Goal: Task Accomplishment & Management: Complete application form

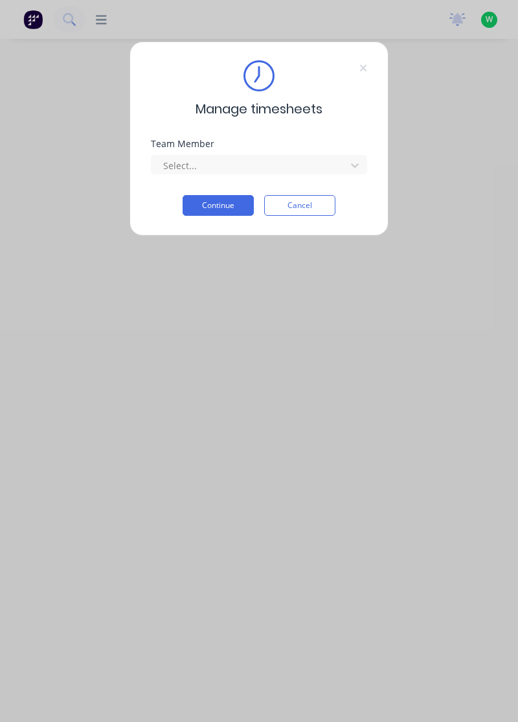
click at [191, 147] on div "Team Member" at bounding box center [259, 143] width 216 height 9
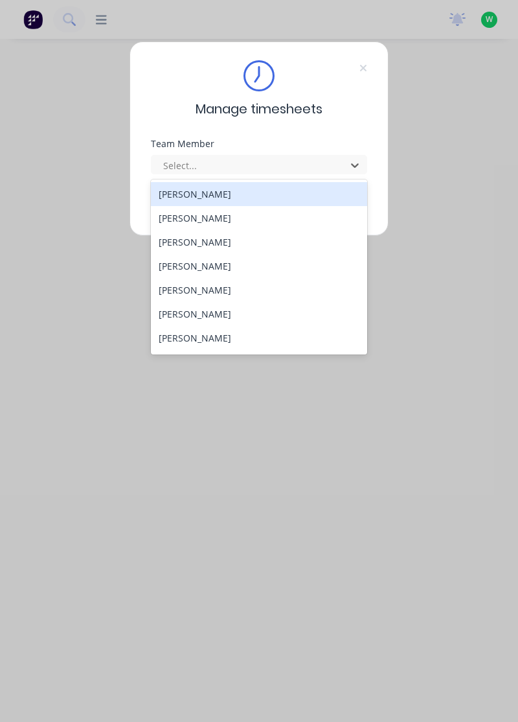
click at [195, 242] on div "[PERSON_NAME]" at bounding box center [259, 242] width 217 height 24
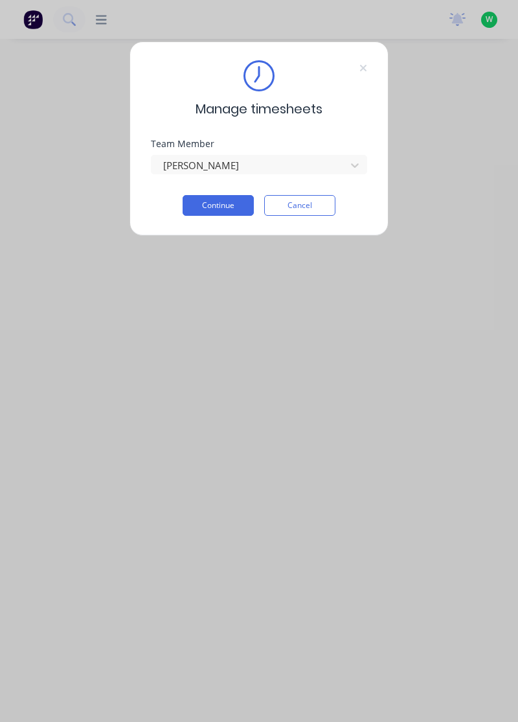
click at [229, 202] on button "Continue" at bounding box center [218, 205] width 71 height 21
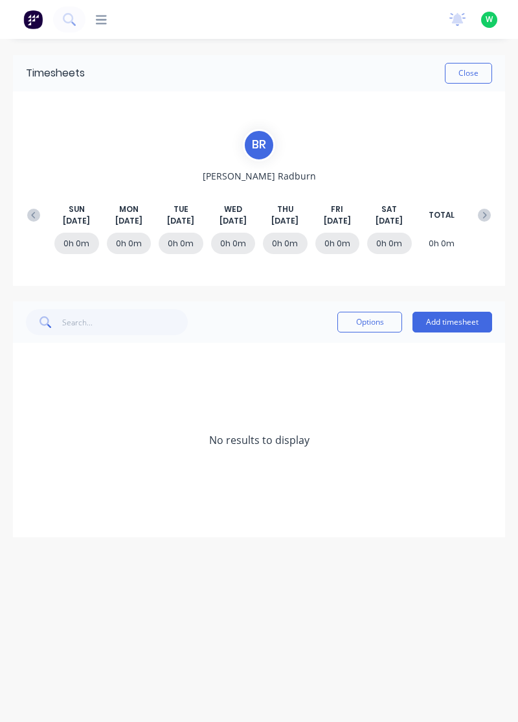
click at [456, 319] on button "Add timesheet" at bounding box center [453, 322] width 80 height 21
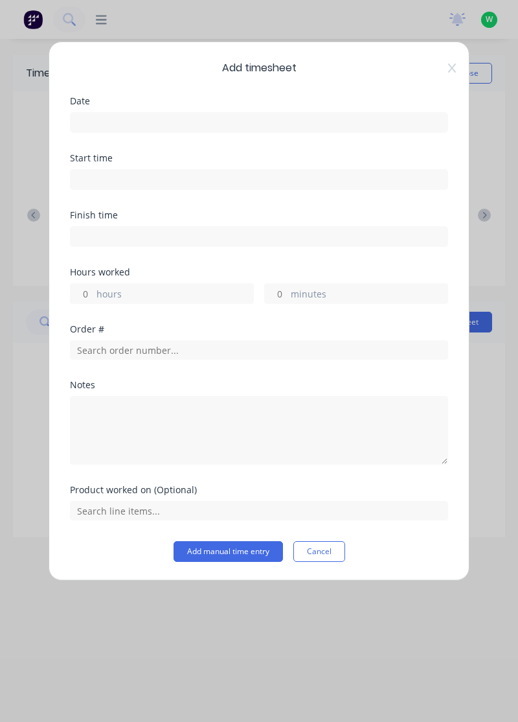
click at [107, 118] on input at bounding box center [259, 122] width 377 height 19
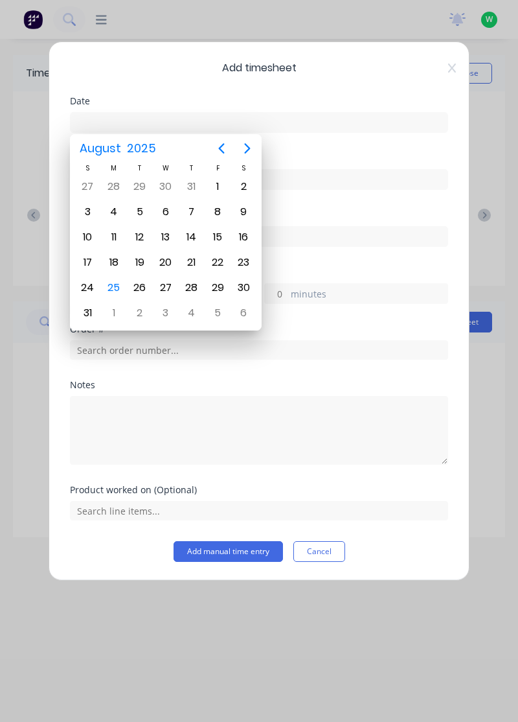
click at [114, 278] on div "25" at bounding box center [113, 287] width 19 height 19
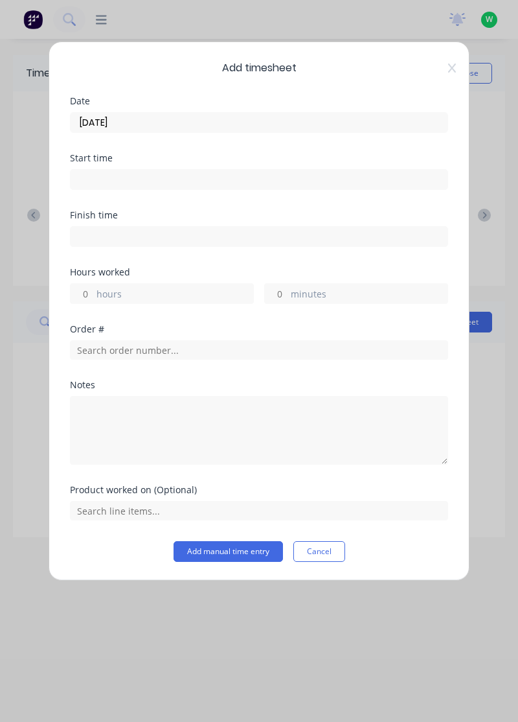
type input "[DATE]"
click at [281, 289] on input "minutes" at bounding box center [276, 293] width 23 height 19
type input "30"
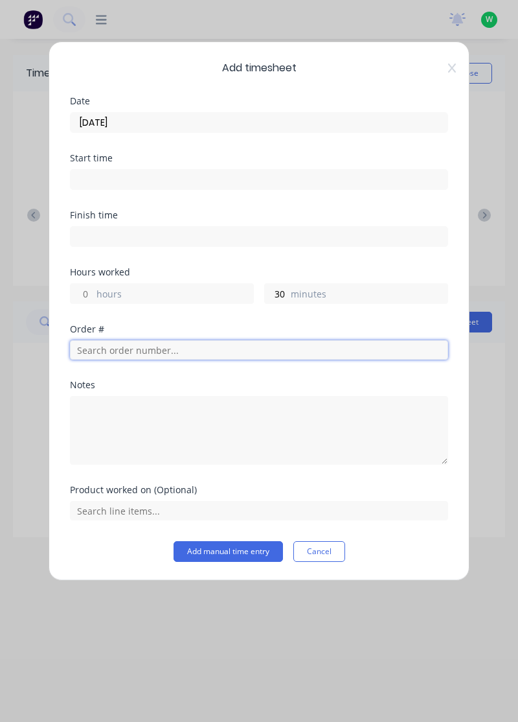
click at [102, 342] on input "text" at bounding box center [259, 349] width 378 height 19
type input "19071"
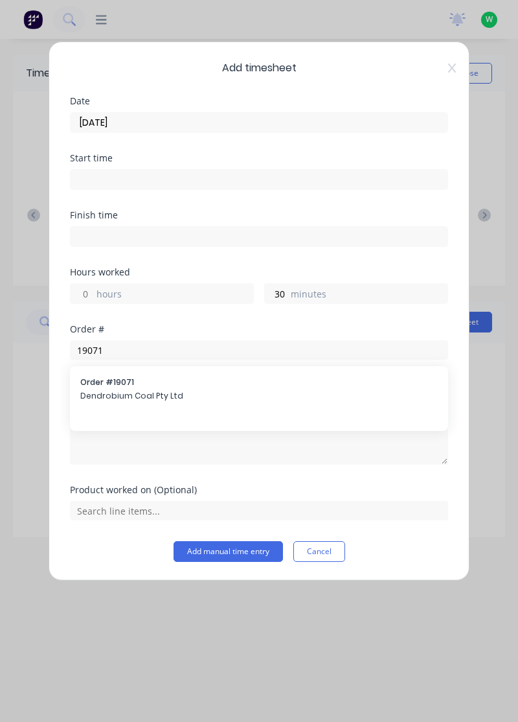
click at [118, 390] on span "Dendrobium Coal Pty Ltd" at bounding box center [259, 396] width 358 height 12
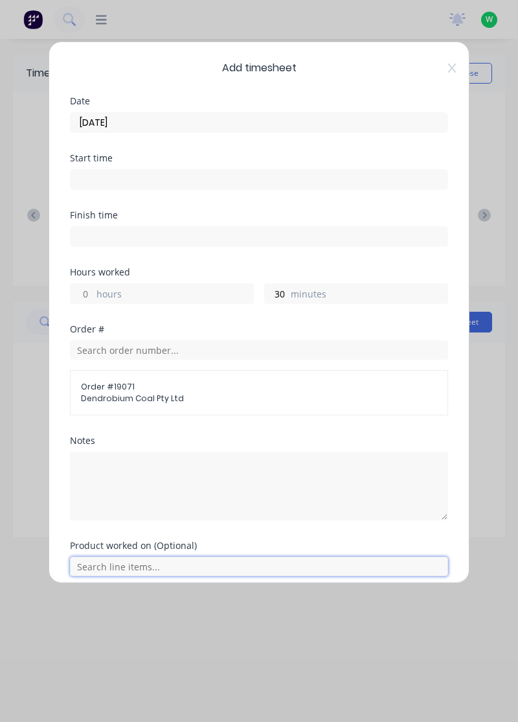
click at [128, 557] on input "text" at bounding box center [259, 566] width 378 height 19
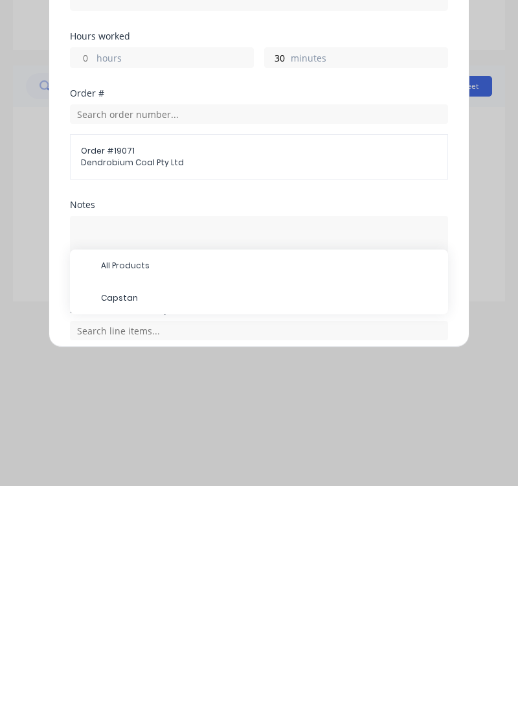
click at [121, 530] on span "Capstan" at bounding box center [269, 534] width 337 height 12
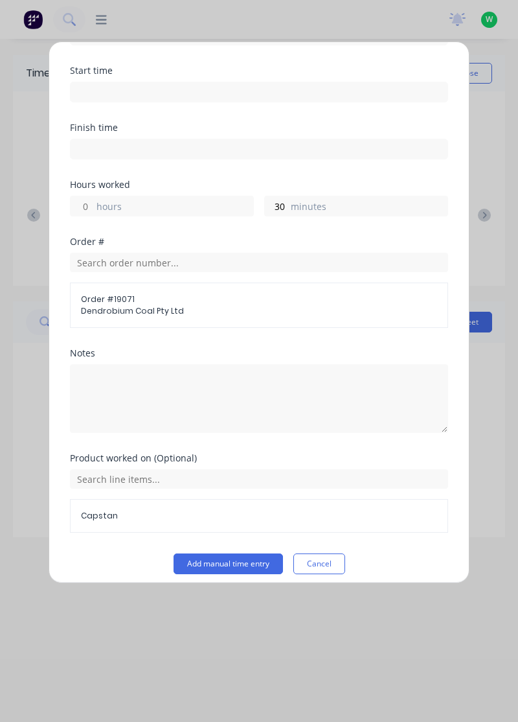
scroll to position [94, 0]
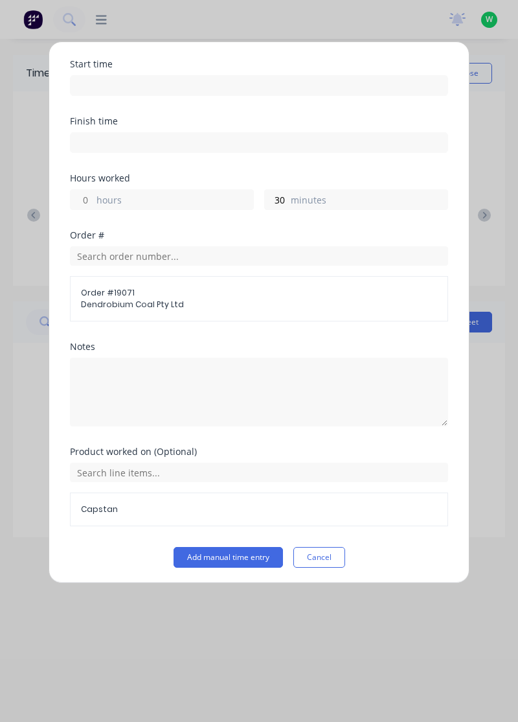
click at [242, 550] on button "Add manual time entry" at bounding box center [229, 557] width 110 height 21
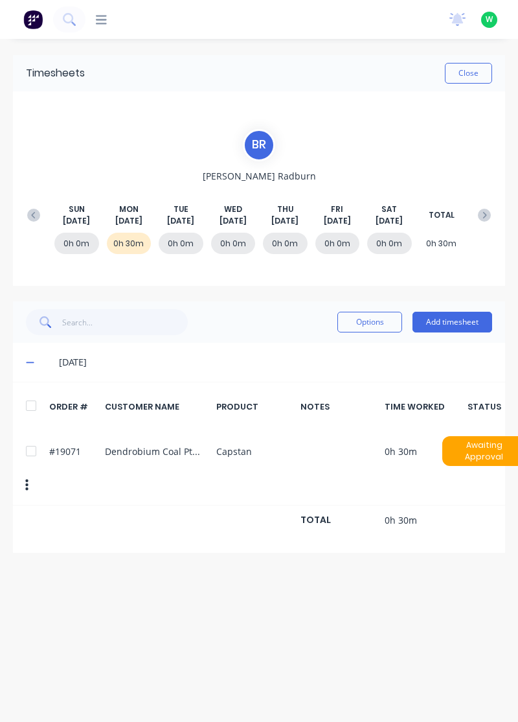
click at [452, 322] on button "Add timesheet" at bounding box center [453, 322] width 80 height 21
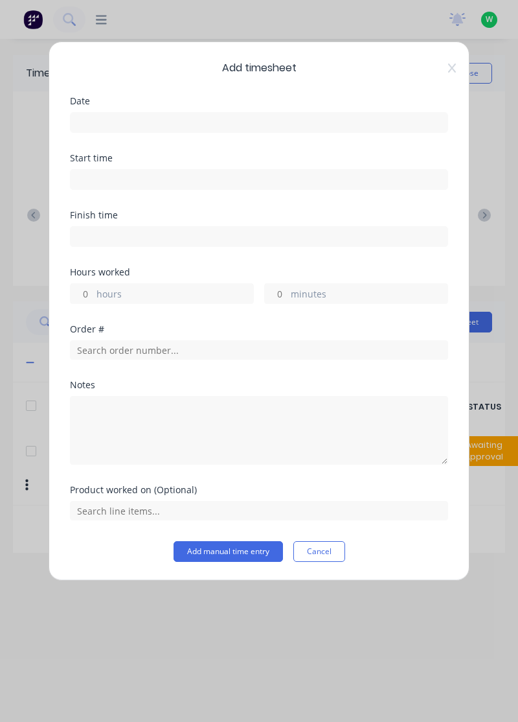
click at [112, 121] on input at bounding box center [259, 122] width 377 height 19
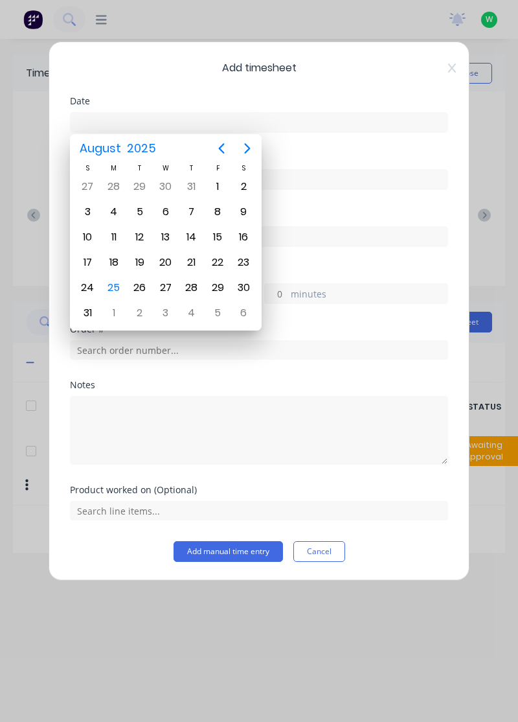
click at [117, 284] on div "25" at bounding box center [113, 287] width 19 height 19
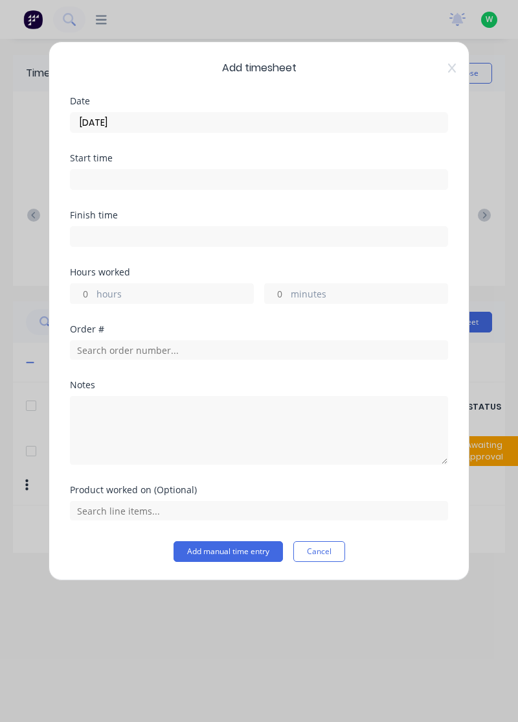
type input "[DATE]"
click at [87, 286] on input "hours" at bounding box center [82, 293] width 23 height 19
type input "3"
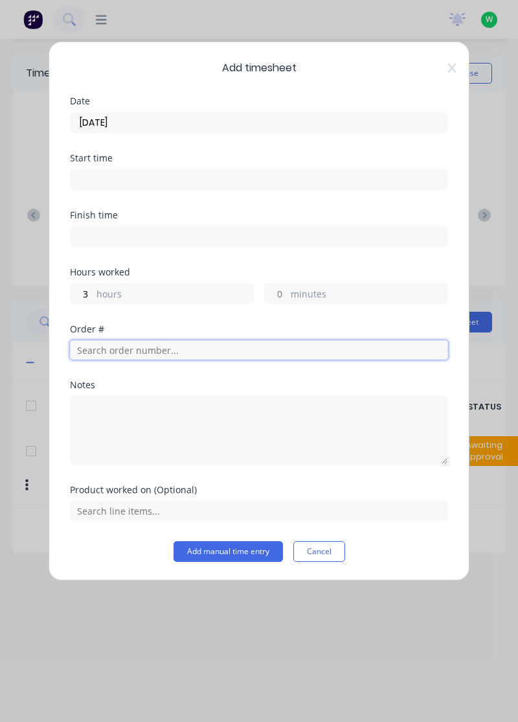
click at [131, 343] on input "text" at bounding box center [259, 349] width 378 height 19
type input "19085"
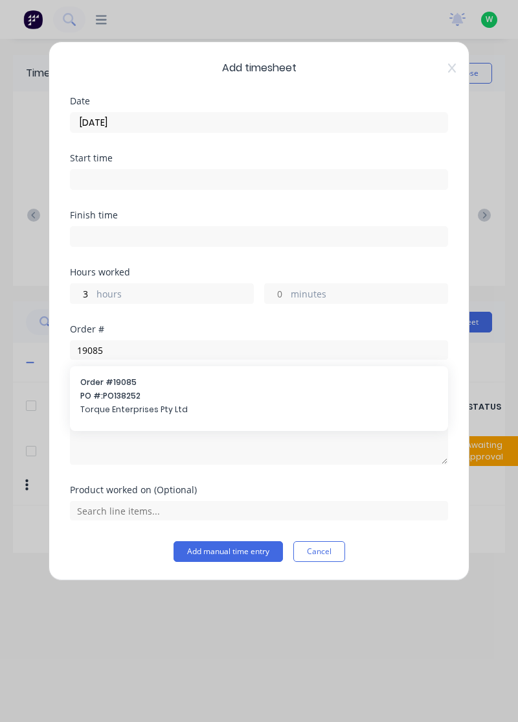
click at [121, 407] on span "Torque Enterprises Pty Ltd" at bounding box center [259, 410] width 358 height 12
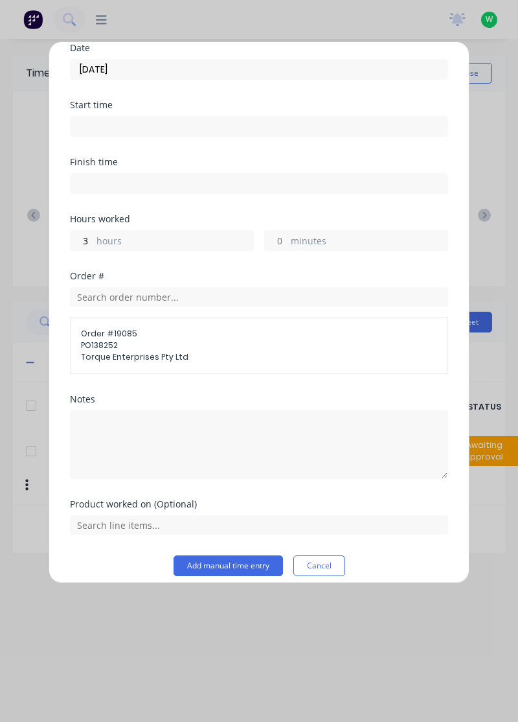
scroll to position [62, 0]
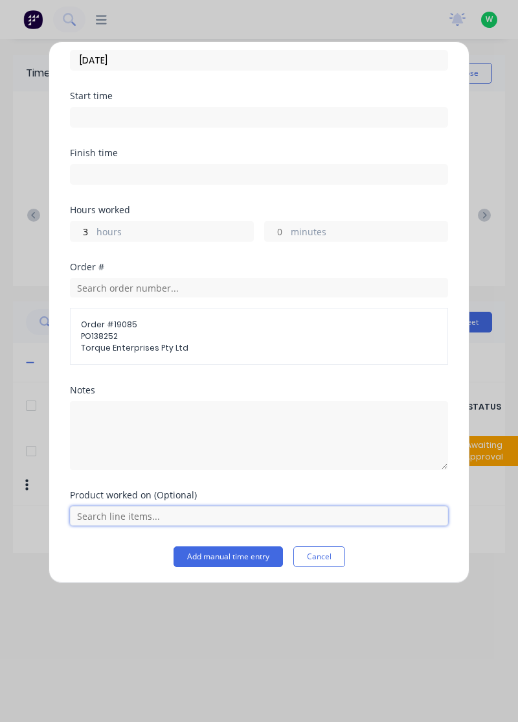
click at [133, 513] on input "text" at bounding box center [259, 515] width 378 height 19
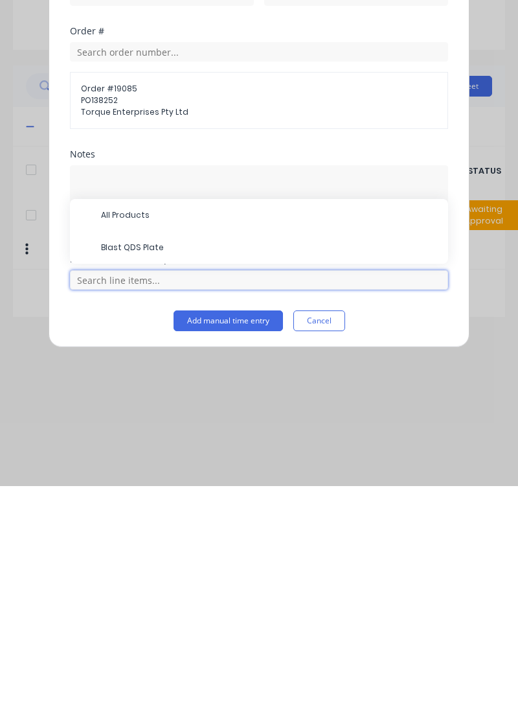
scroll to position [34, 0]
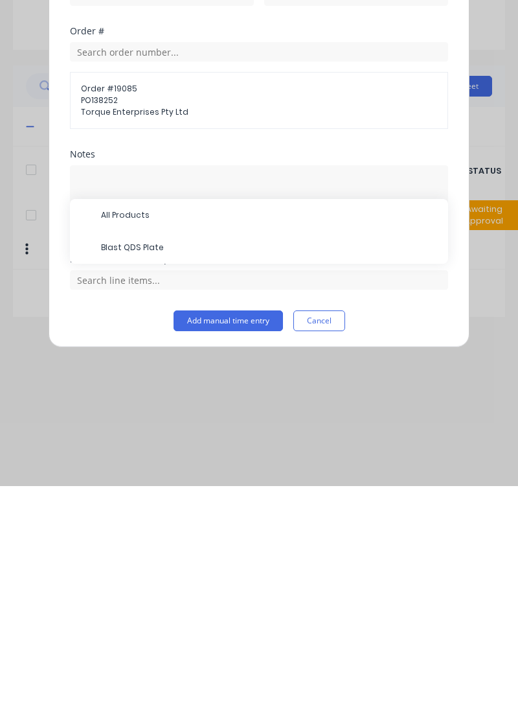
click at [140, 478] on span "Blast QDS Plate" at bounding box center [269, 484] width 337 height 12
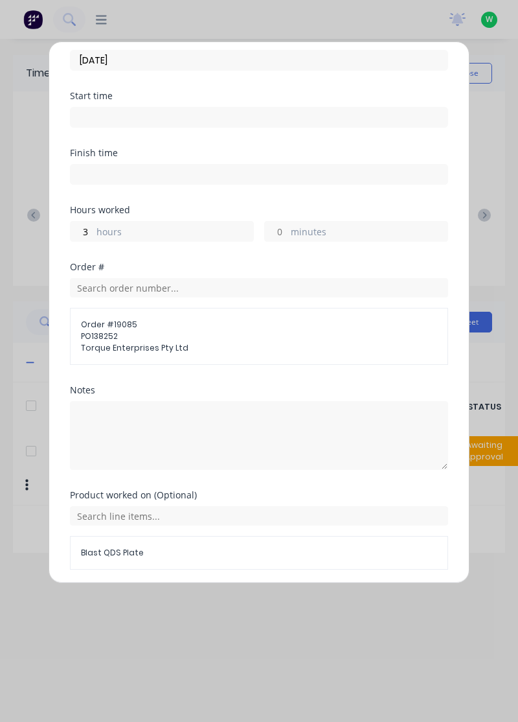
scroll to position [106, 0]
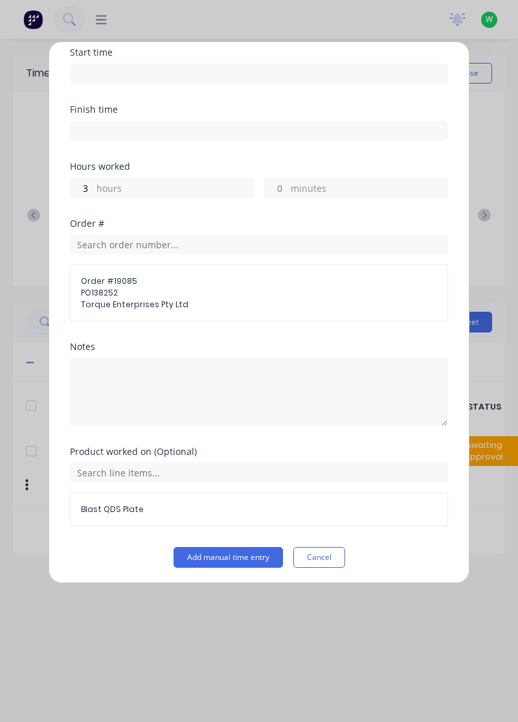
click at [246, 551] on button "Add manual time entry" at bounding box center [229, 557] width 110 height 21
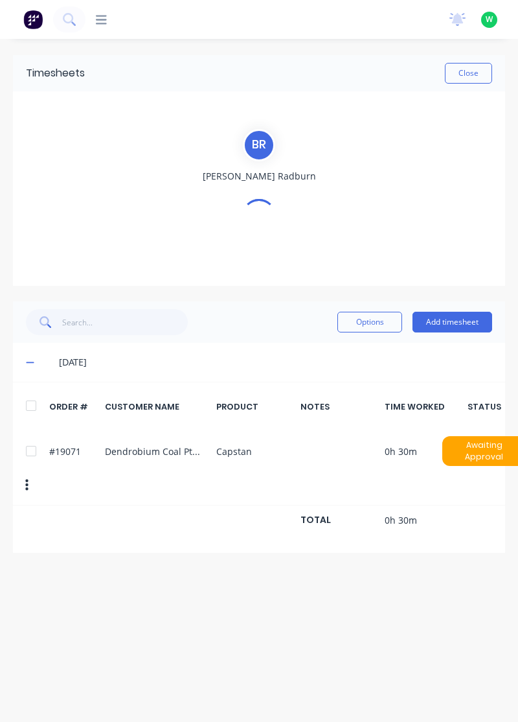
scroll to position [0, 0]
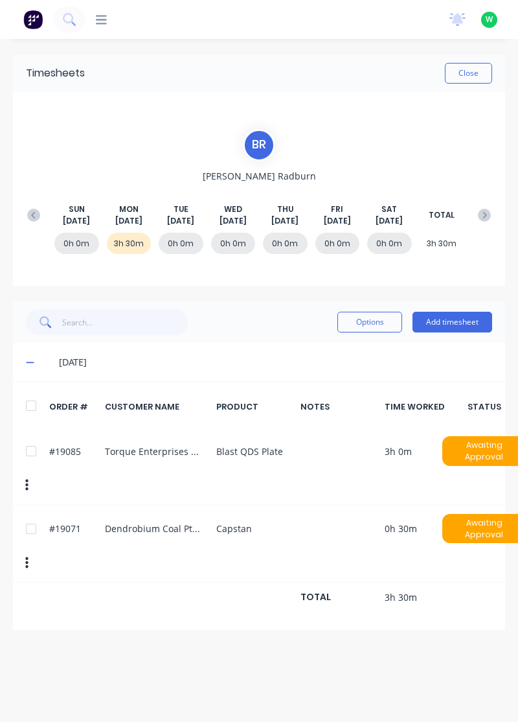
click at [454, 318] on button "Add timesheet" at bounding box center [453, 322] width 80 height 21
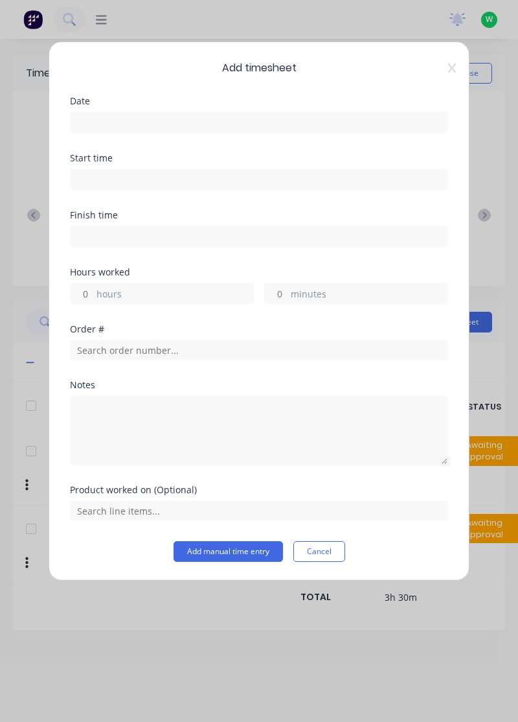
click at [119, 118] on input at bounding box center [259, 122] width 377 height 19
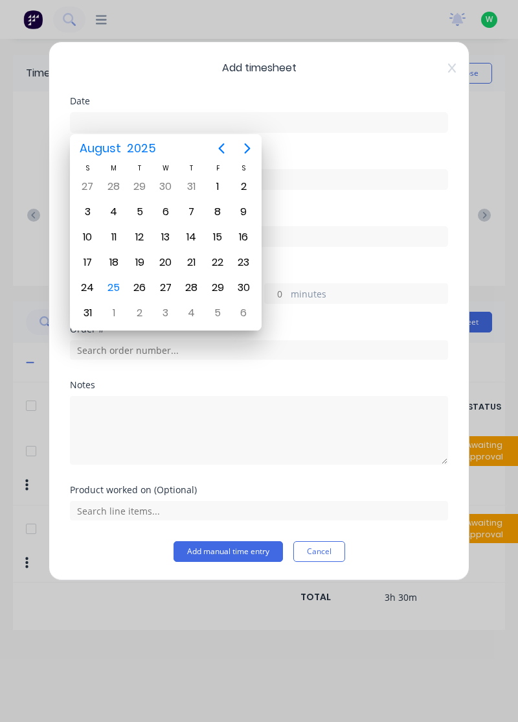
click at [115, 288] on div "25" at bounding box center [113, 287] width 19 height 19
type input "[DATE]"
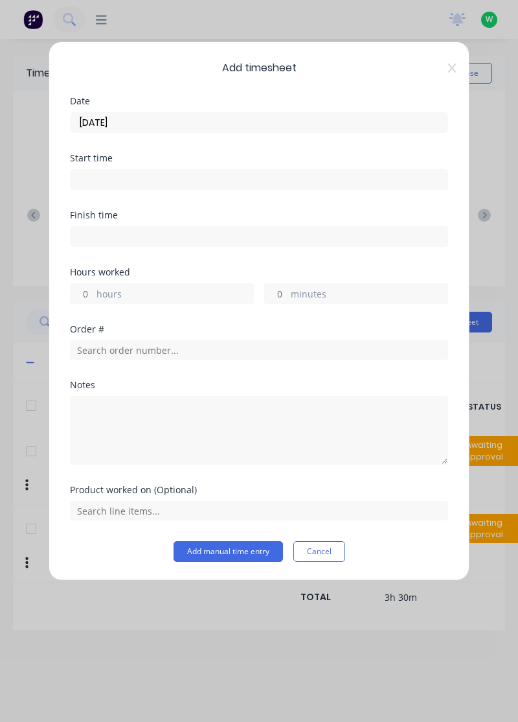
click at [87, 288] on input "hours" at bounding box center [82, 293] width 23 height 19
type input "4"
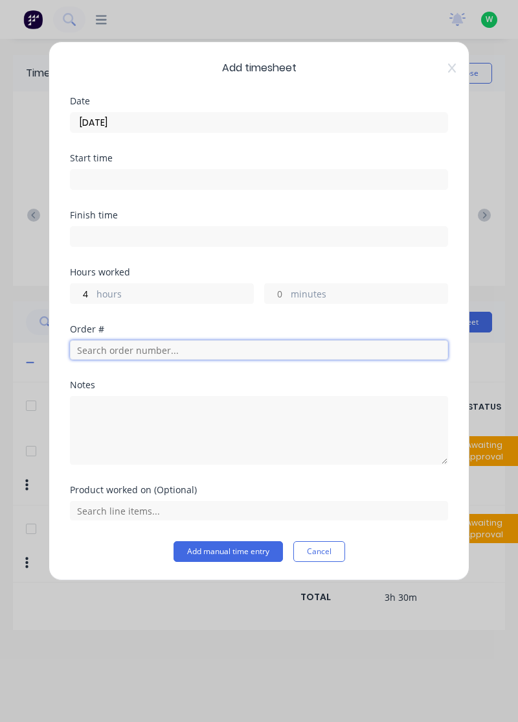
click at [124, 347] on input "text" at bounding box center [259, 349] width 378 height 19
type input "17483"
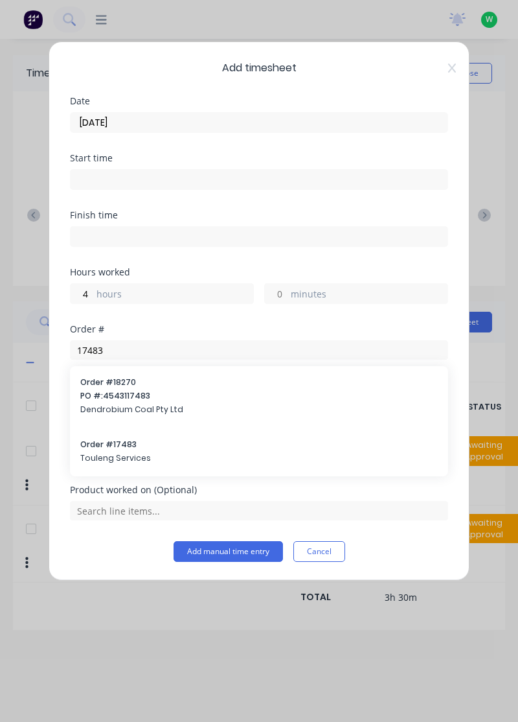
click at [109, 452] on span "Touleng Services" at bounding box center [259, 458] width 358 height 12
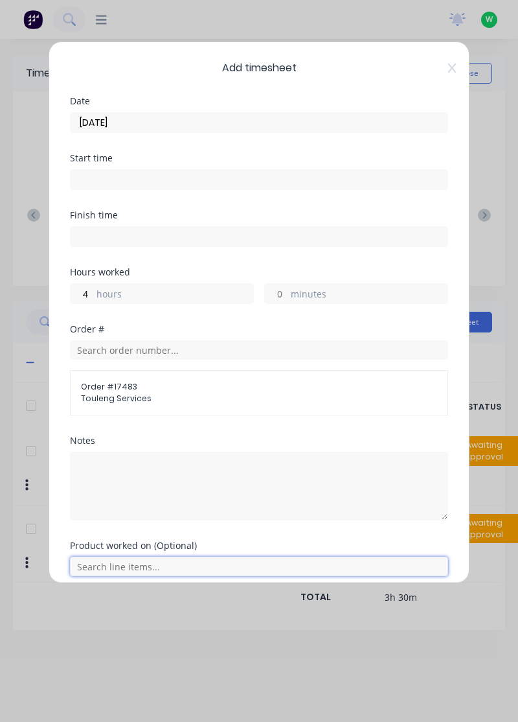
click at [121, 561] on input "text" at bounding box center [259, 566] width 378 height 19
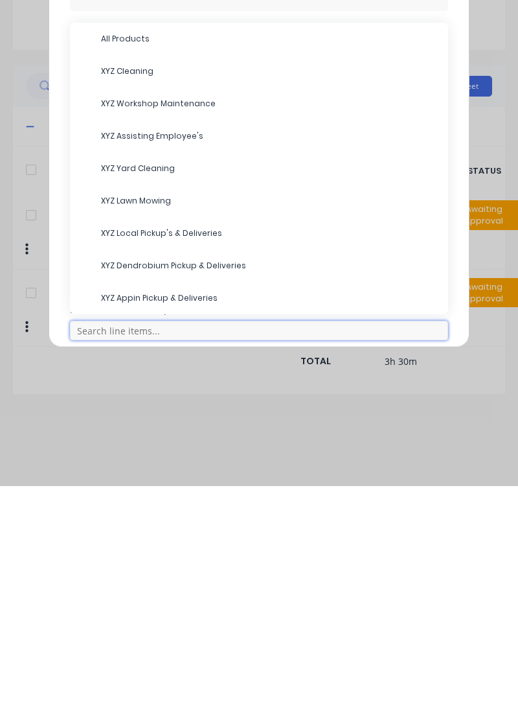
scroll to position [61, 0]
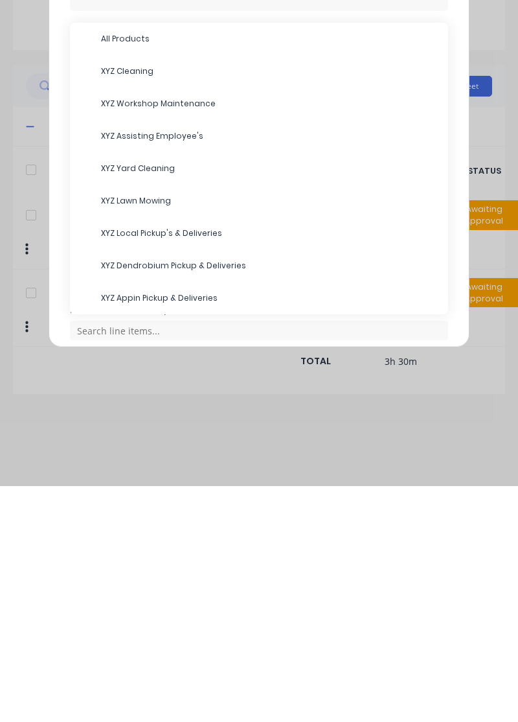
click at [157, 334] on span "XYZ Workshop Maintenance" at bounding box center [269, 340] width 337 height 12
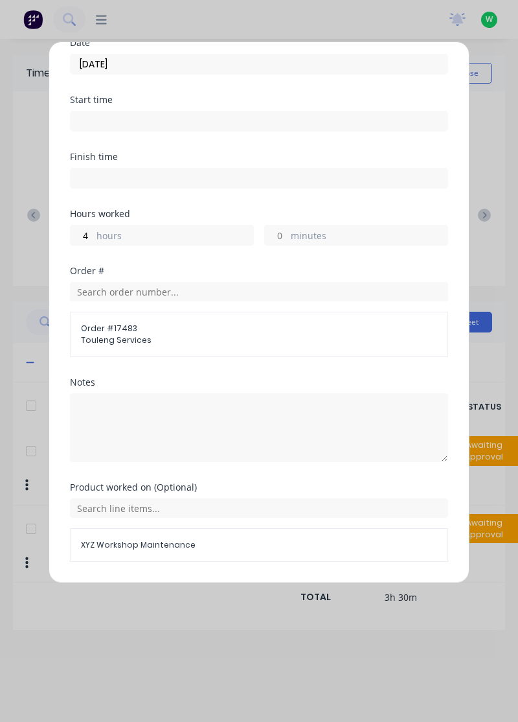
scroll to position [94, 0]
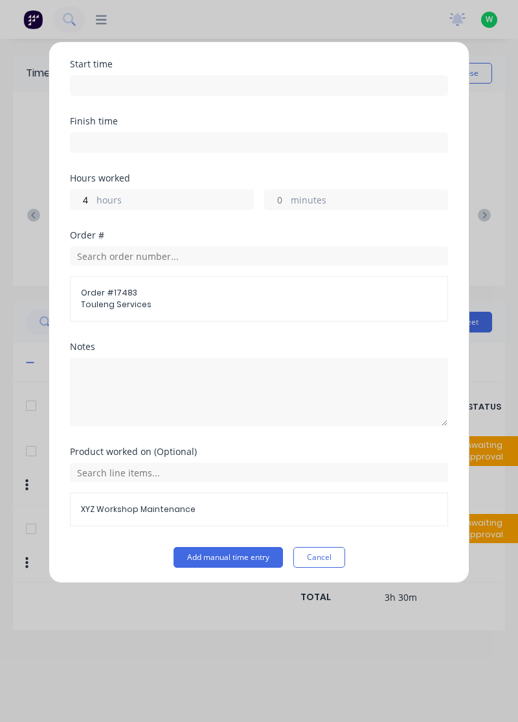
click at [232, 555] on button "Add manual time entry" at bounding box center [229, 557] width 110 height 21
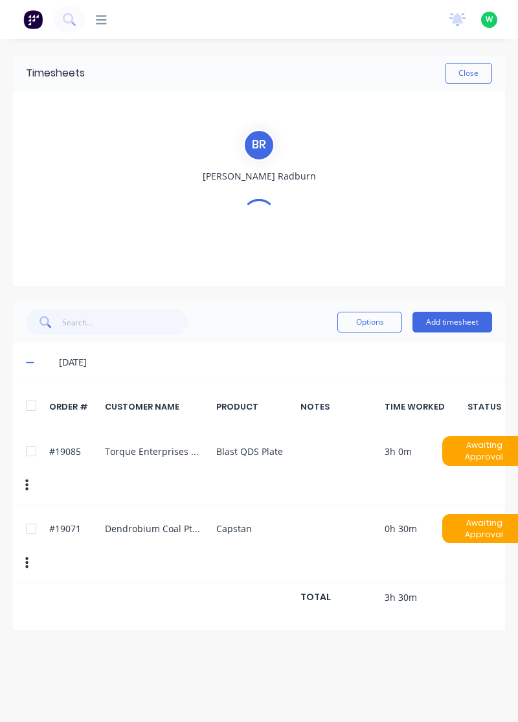
scroll to position [0, 0]
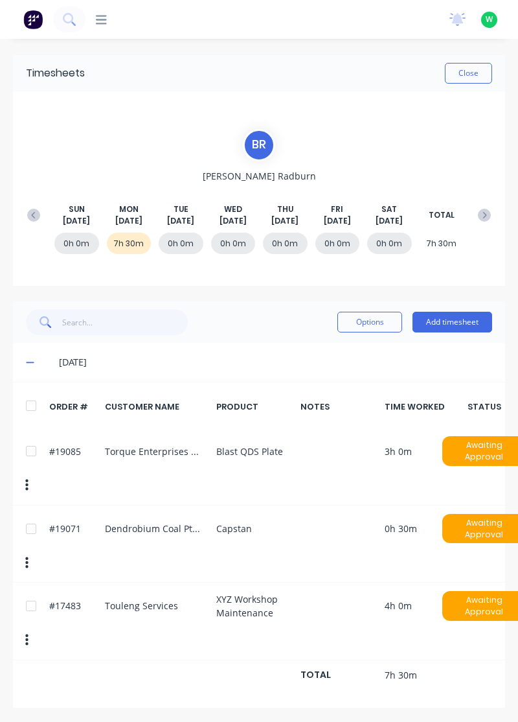
click at [453, 319] on button "Add timesheet" at bounding box center [453, 322] width 80 height 21
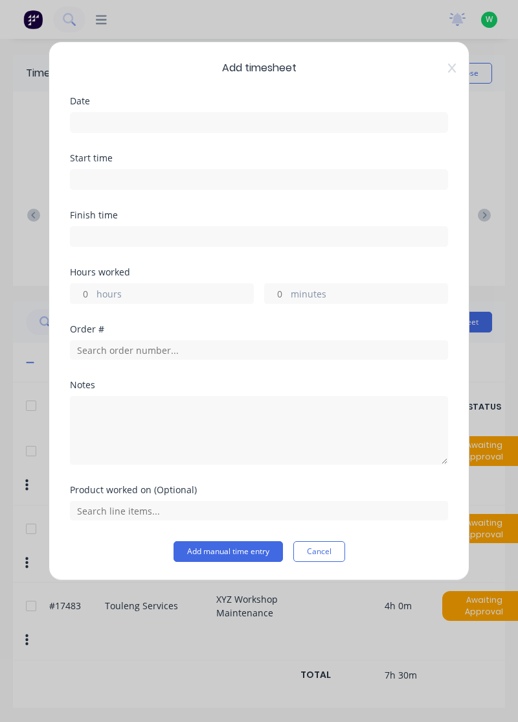
click at [106, 115] on input at bounding box center [259, 122] width 377 height 19
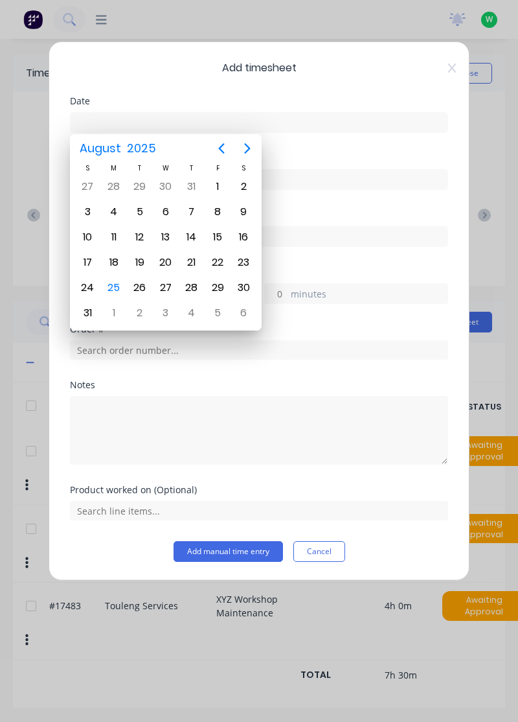
click at [110, 286] on div "25" at bounding box center [113, 287] width 19 height 19
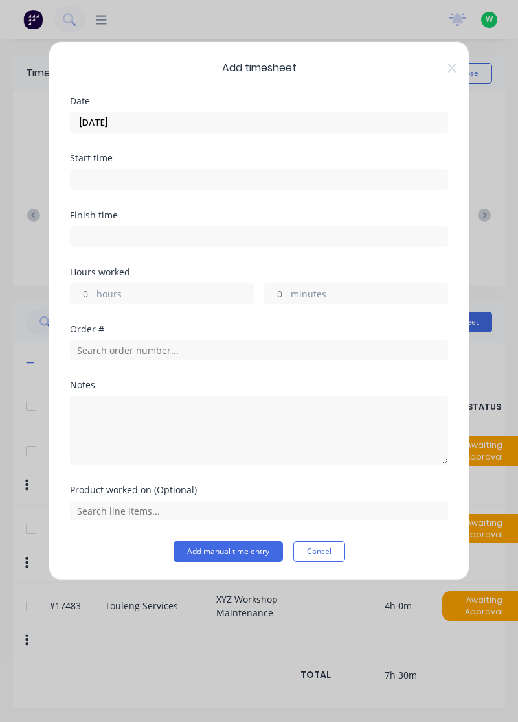
type input "[DATE]"
click at [280, 286] on input "minutes" at bounding box center [276, 293] width 23 height 19
type input "30"
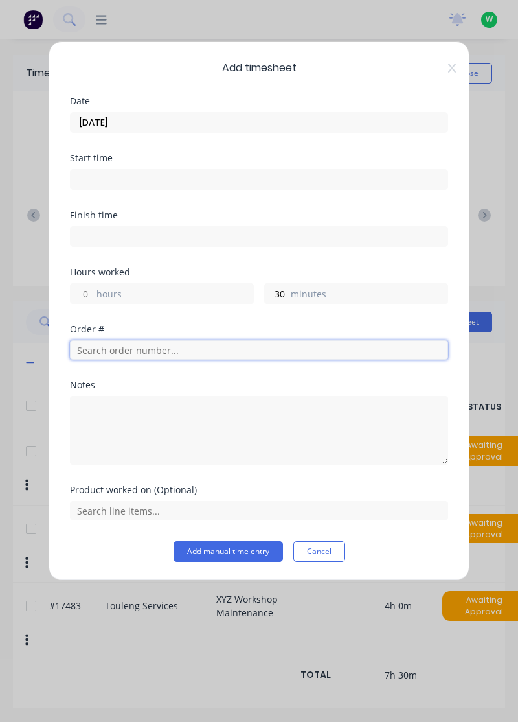
click at [116, 347] on input "text" at bounding box center [259, 349] width 378 height 19
type input "17483"
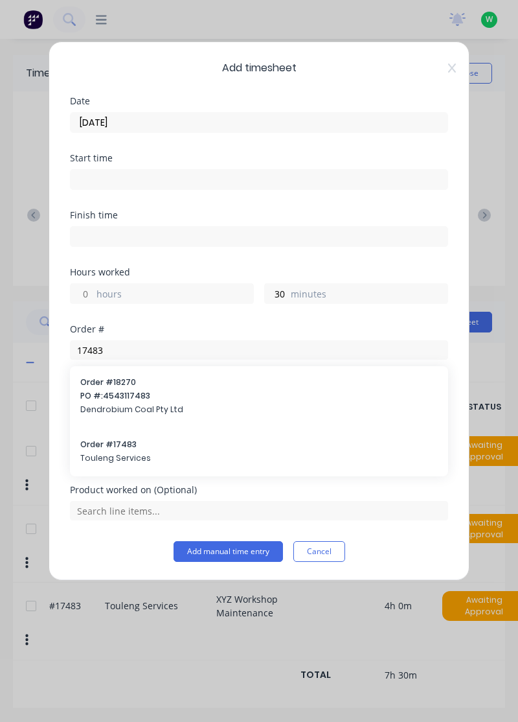
click at [110, 452] on span "Touleng Services" at bounding box center [259, 458] width 358 height 12
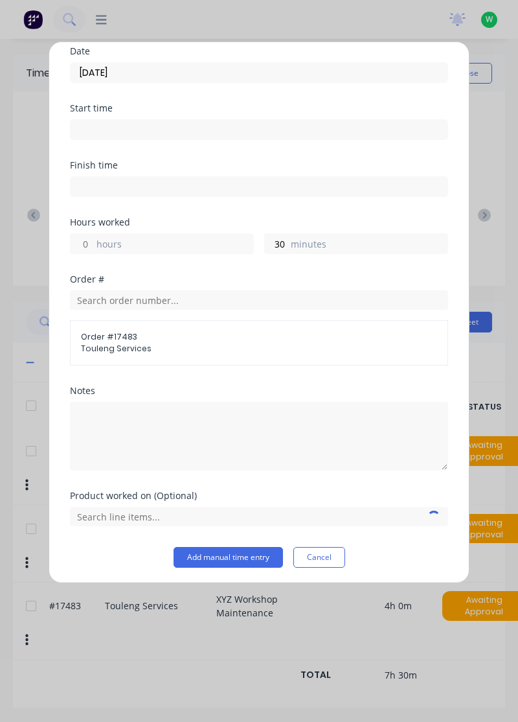
scroll to position [51, 0]
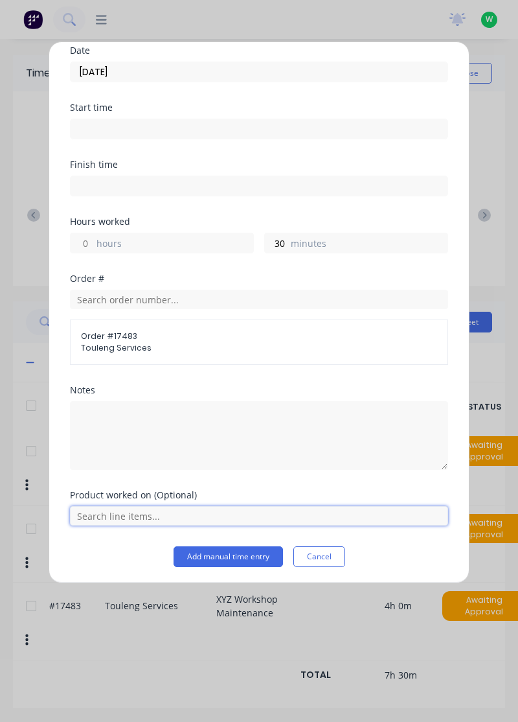
click at [129, 509] on input "text" at bounding box center [259, 515] width 378 height 19
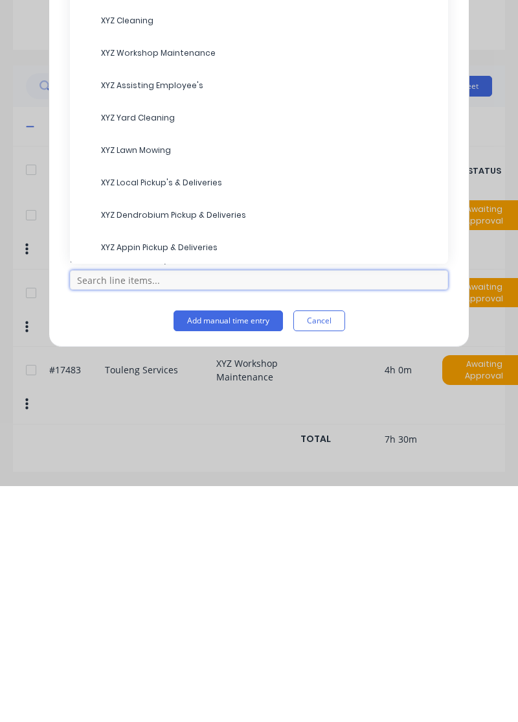
scroll to position [34, 0]
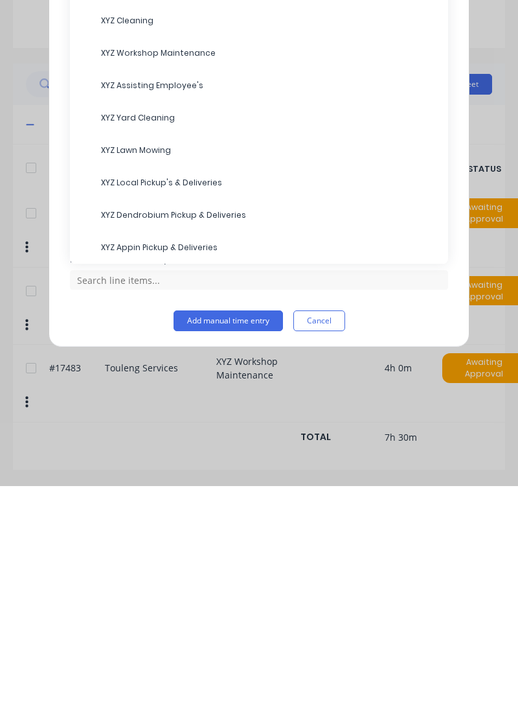
click at [149, 316] on span "XYZ Assisting Employee's" at bounding box center [269, 322] width 337 height 12
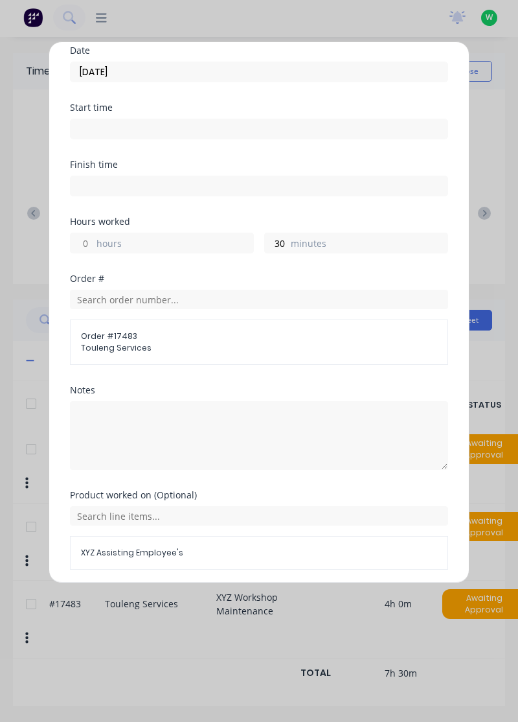
scroll to position [94, 0]
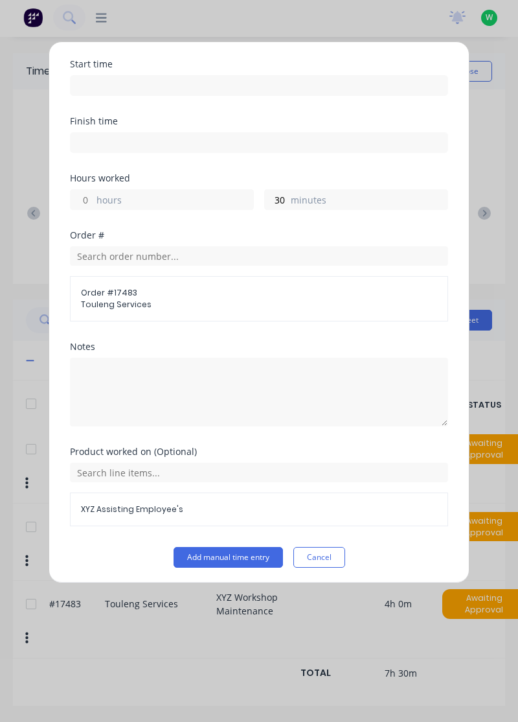
click at [231, 554] on button "Add manual time entry" at bounding box center [229, 557] width 110 height 21
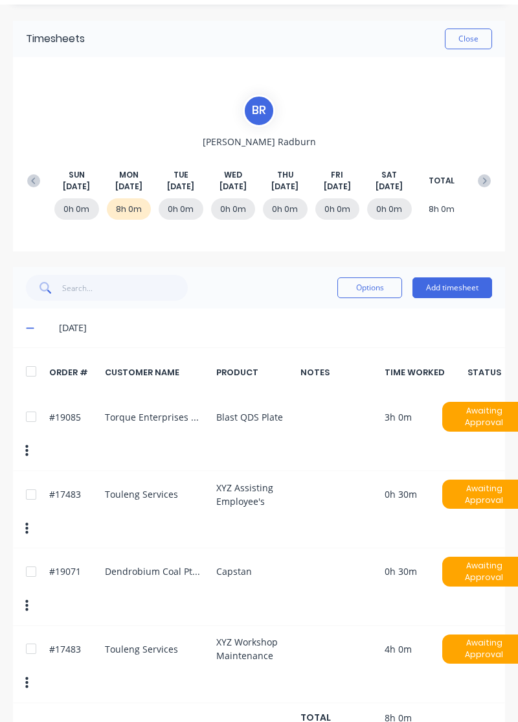
scroll to position [0, 0]
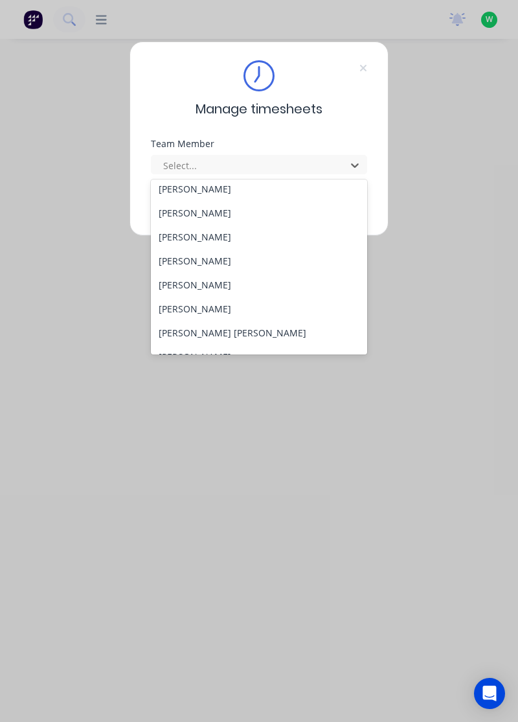
scroll to position [54, 0]
click at [191, 303] on div "[PERSON_NAME]" at bounding box center [259, 307] width 217 height 24
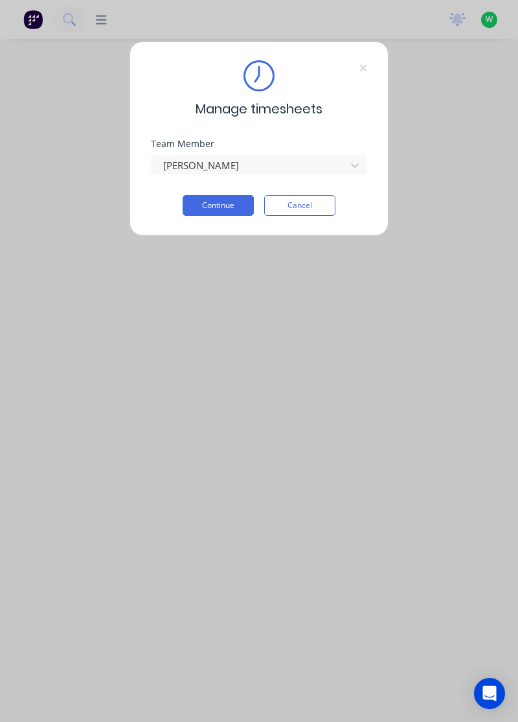
click at [222, 209] on button "Continue" at bounding box center [218, 205] width 71 height 21
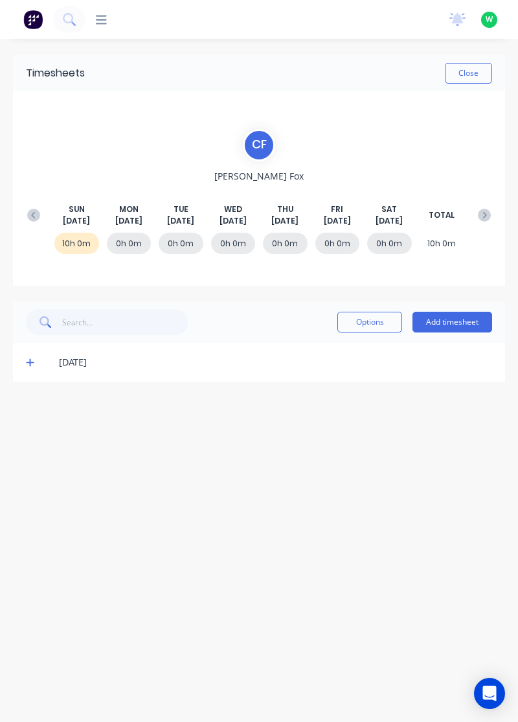
click at [456, 323] on button "Add timesheet" at bounding box center [453, 322] width 80 height 21
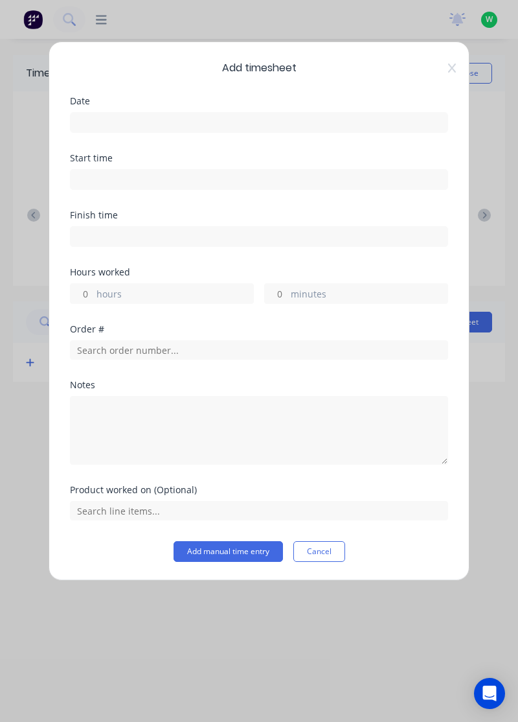
click at [329, 122] on input at bounding box center [259, 122] width 377 height 19
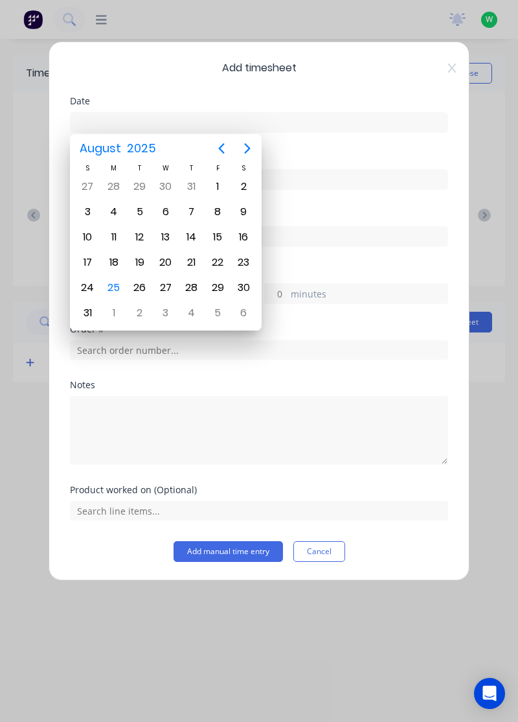
click at [121, 286] on div "25" at bounding box center [113, 287] width 19 height 19
type input "[DATE]"
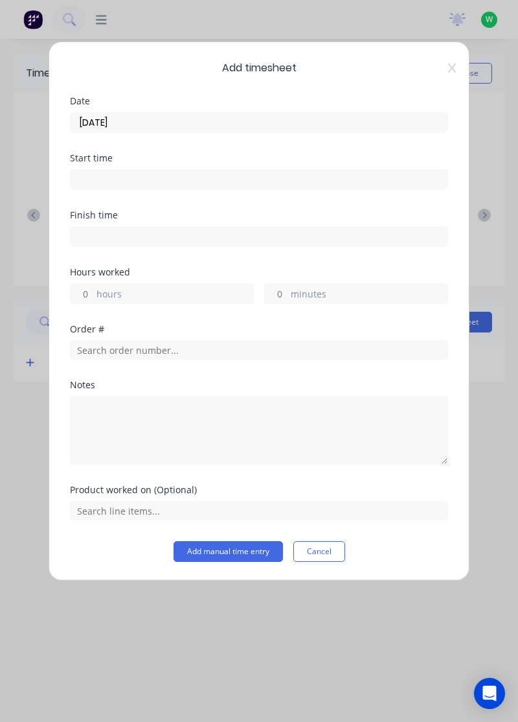
click at [146, 290] on label "hours" at bounding box center [175, 295] width 157 height 16
click at [93, 290] on input "hours" at bounding box center [82, 293] width 23 height 19
type input "2"
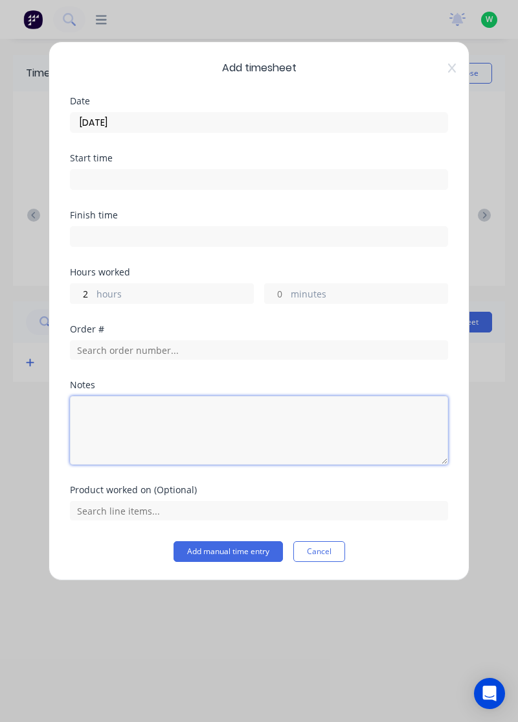
click at [160, 420] on textarea at bounding box center [259, 430] width 378 height 69
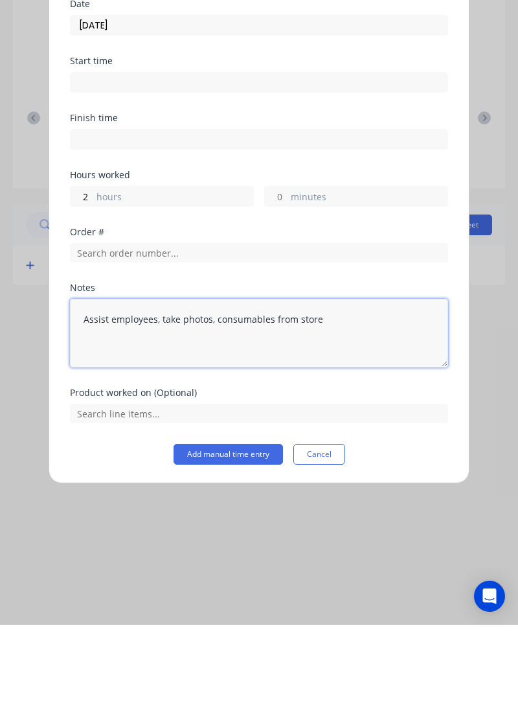
type textarea "Assist employees, take photos, consumables from store"
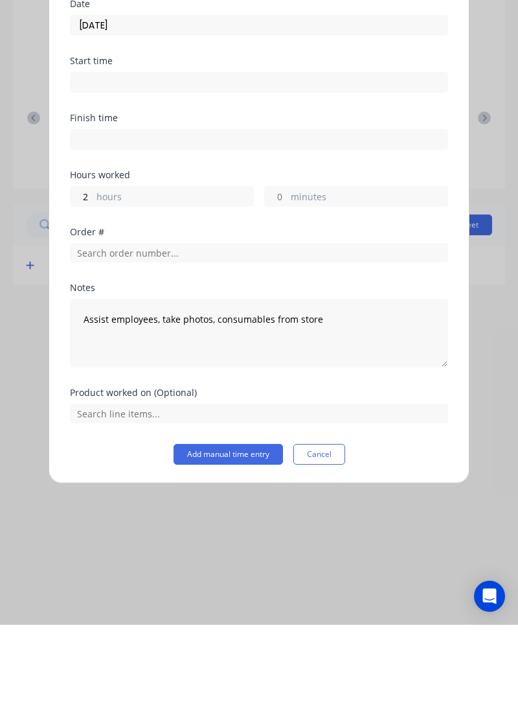
click at [232, 551] on button "Add manual time entry" at bounding box center [229, 551] width 110 height 21
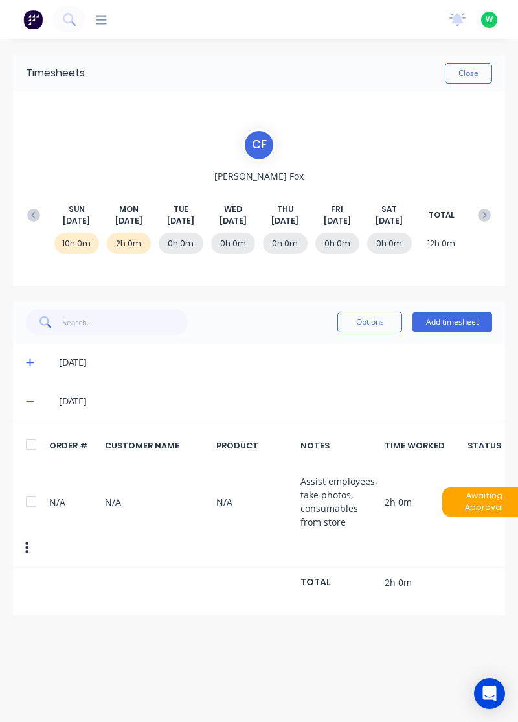
click at [457, 323] on button "Add timesheet" at bounding box center [453, 322] width 80 height 21
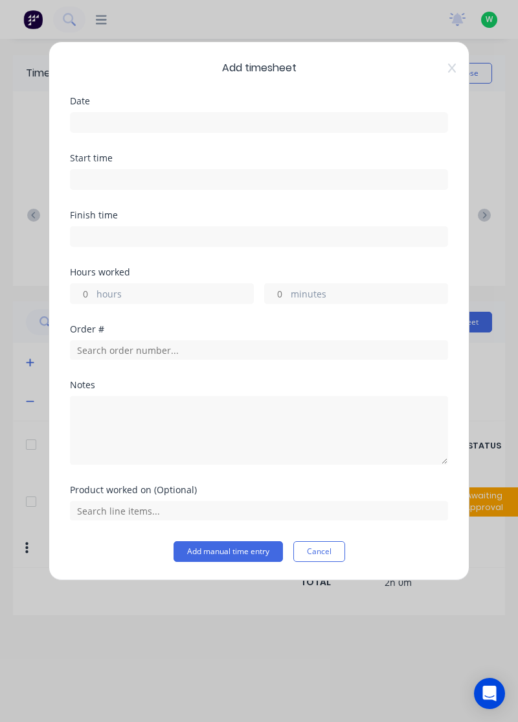
click at [331, 118] on input at bounding box center [259, 122] width 377 height 19
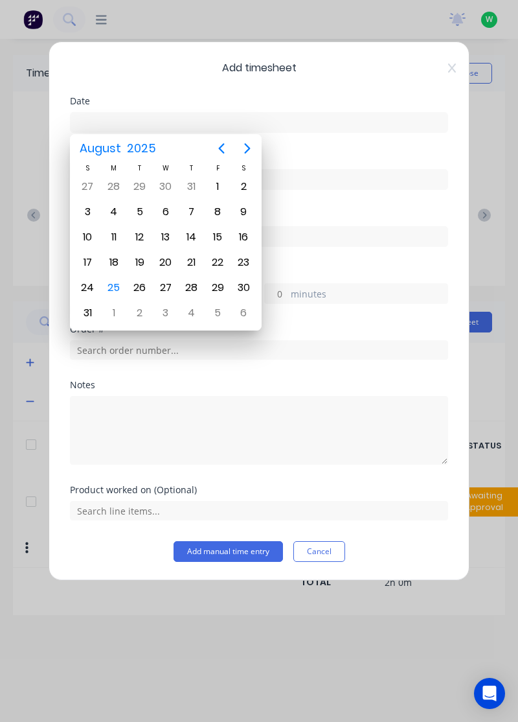
click at [119, 280] on div "25" at bounding box center [113, 287] width 19 height 19
type input "[DATE]"
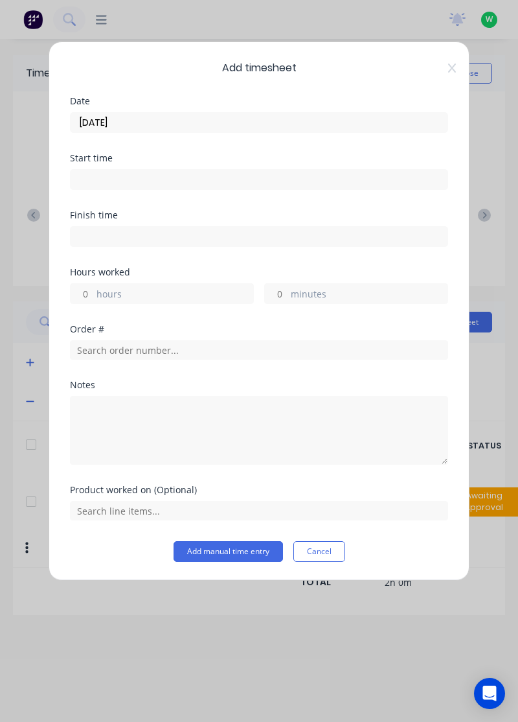
click at [166, 298] on label "hours" at bounding box center [175, 295] width 157 height 16
click at [93, 298] on input "hours" at bounding box center [82, 293] width 23 height 19
type input "6"
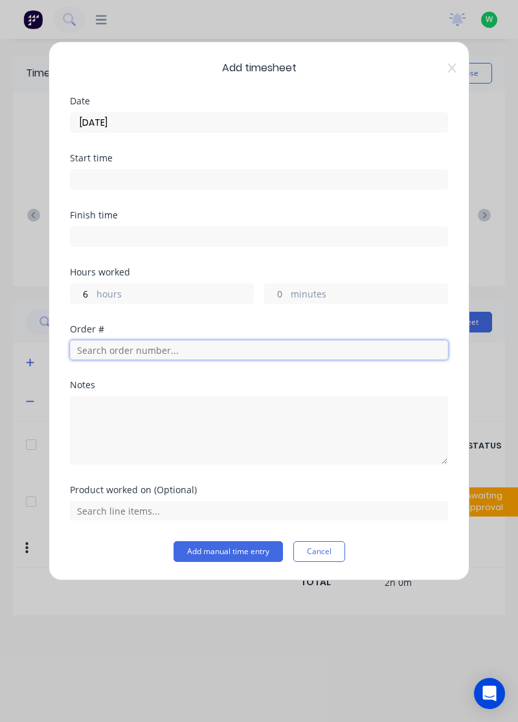
click at [212, 346] on input "text" at bounding box center [259, 349] width 378 height 19
type input "18751"
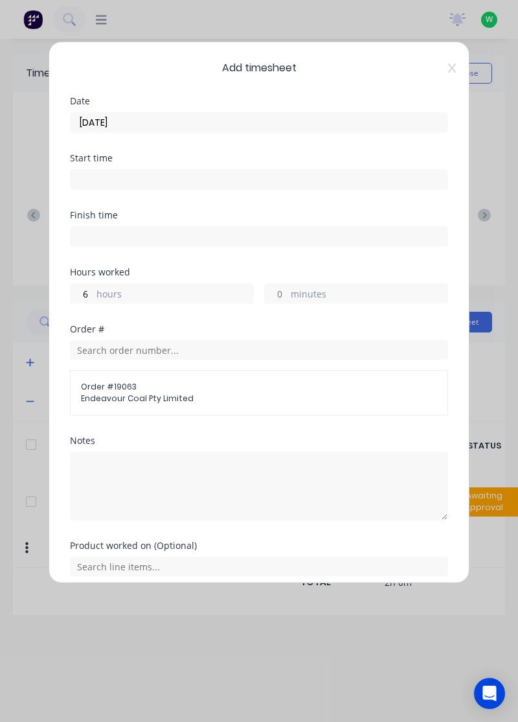
click at [110, 395] on span "Endeavour Coal Pty Limited" at bounding box center [259, 399] width 356 height 12
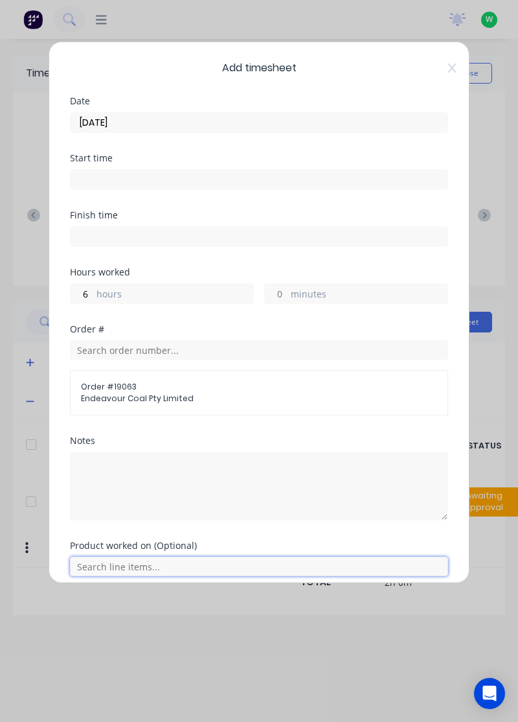
click at [183, 565] on input "text" at bounding box center [259, 566] width 378 height 19
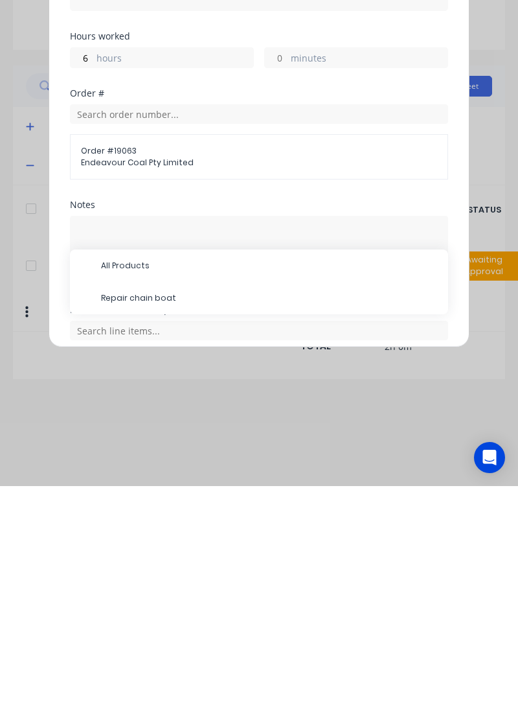
click at [148, 535] on span "Repair chain boat" at bounding box center [269, 534] width 337 height 12
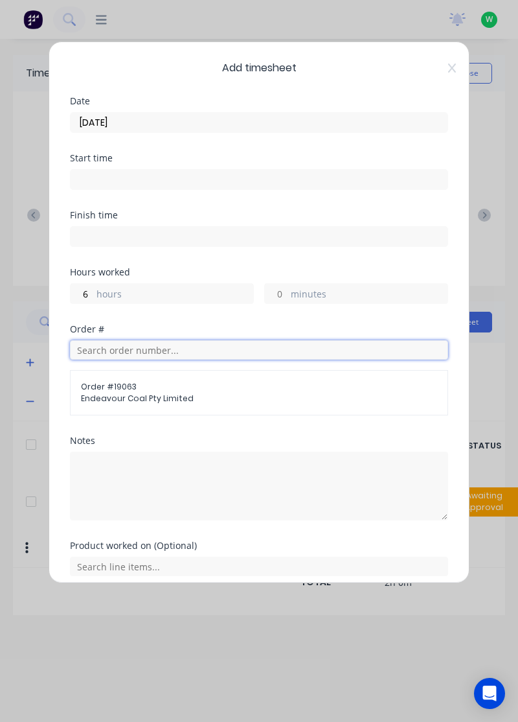
click at [178, 352] on input "text" at bounding box center [259, 349] width 378 height 19
type input "18751"
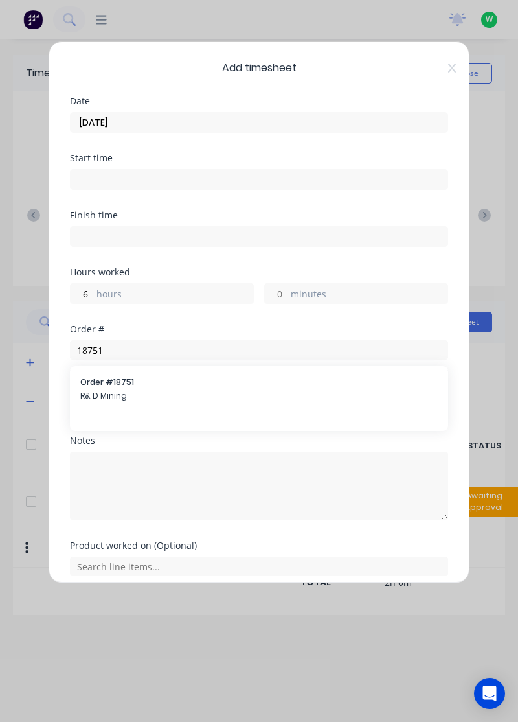
click at [104, 386] on div "Order # 18751 R& D Mining" at bounding box center [259, 389] width 358 height 27
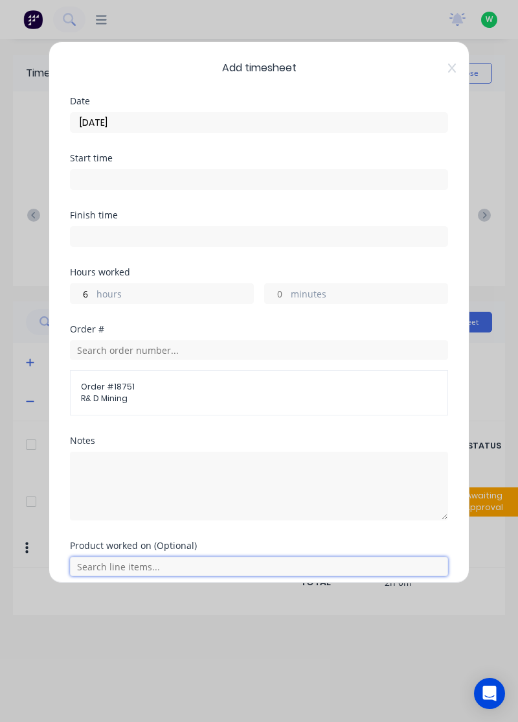
click at [126, 569] on input "text" at bounding box center [259, 566] width 378 height 19
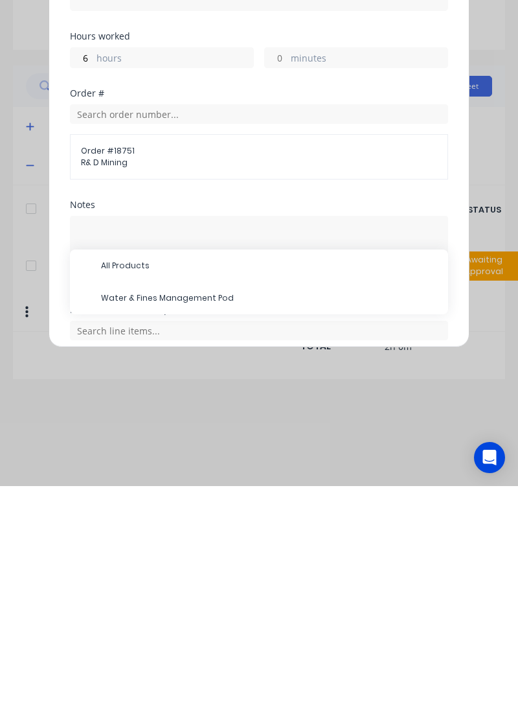
click at [183, 535] on span "Water & Fines Management Pod" at bounding box center [269, 534] width 337 height 12
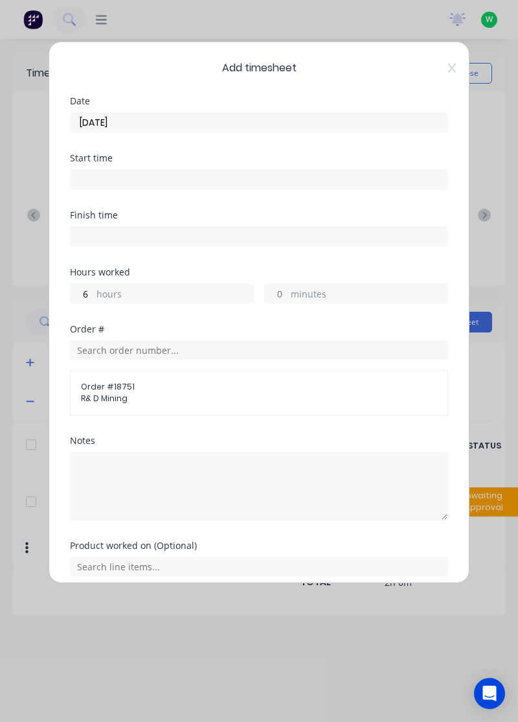
scroll to position [48, 0]
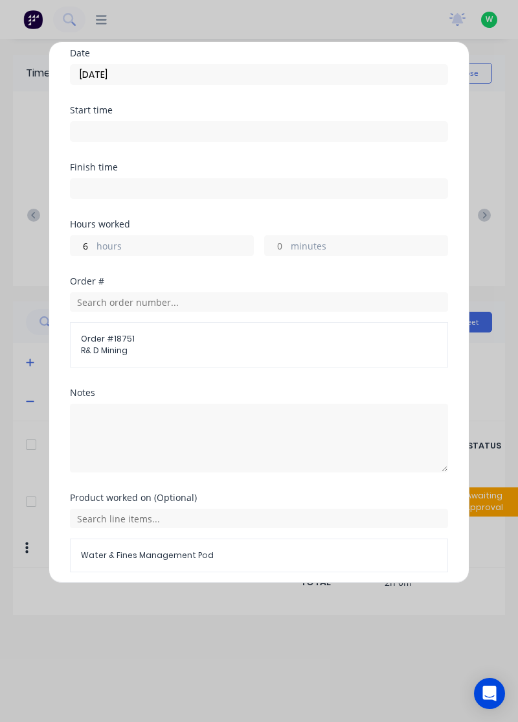
click at [233, 603] on button "Add manual time entry" at bounding box center [229, 603] width 110 height 21
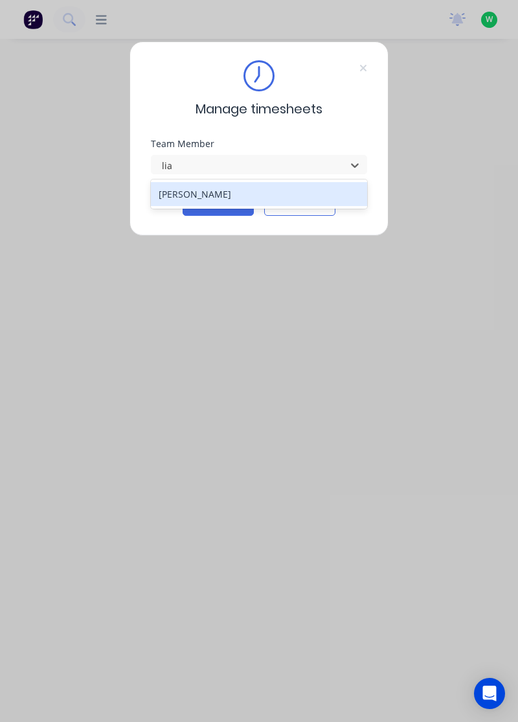
click at [167, 196] on div "[PERSON_NAME]" at bounding box center [259, 194] width 217 height 24
type input "lia"
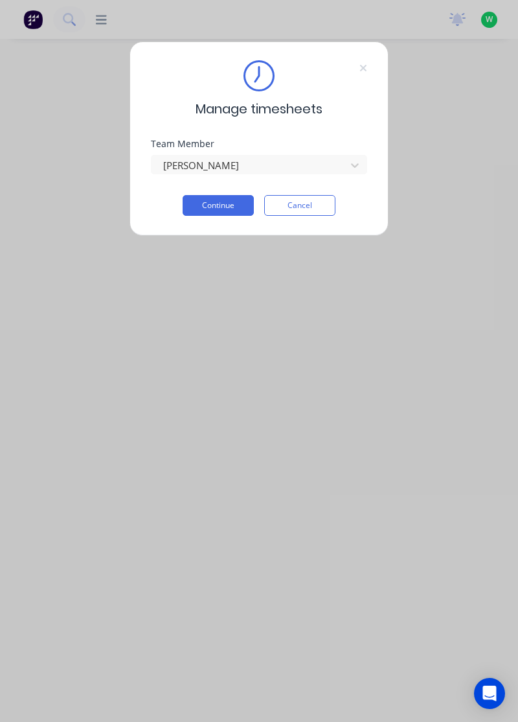
click at [204, 207] on button "Continue" at bounding box center [218, 205] width 71 height 21
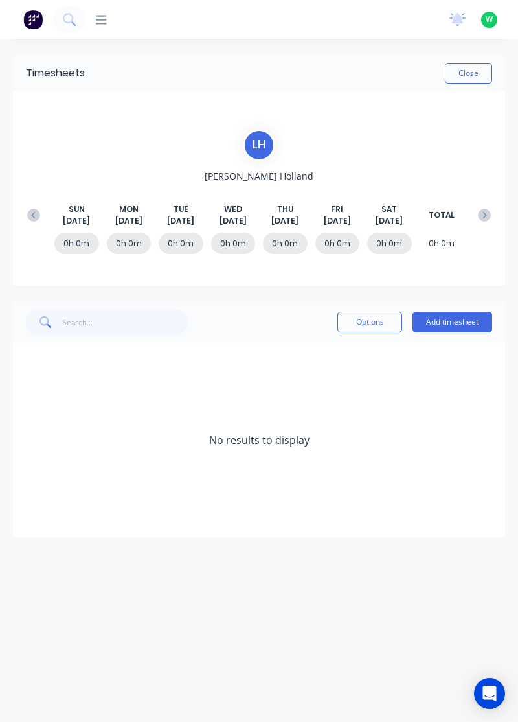
click at [28, 216] on icon at bounding box center [33, 215] width 13 height 13
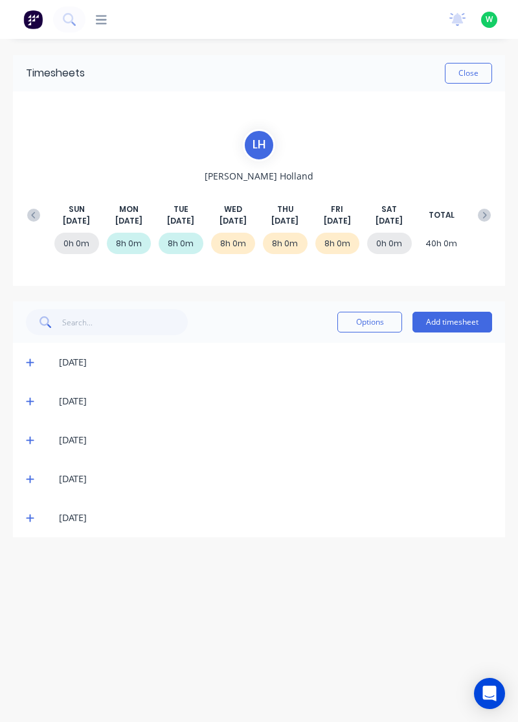
click at [36, 517] on span at bounding box center [32, 517] width 12 height 13
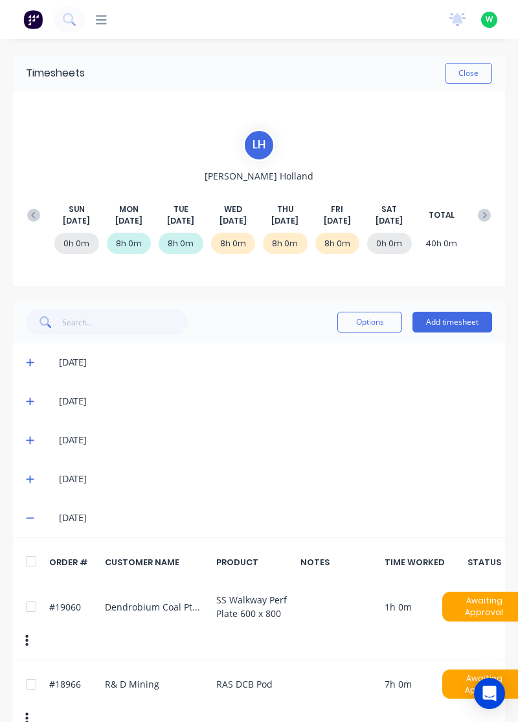
scroll to position [1, 0]
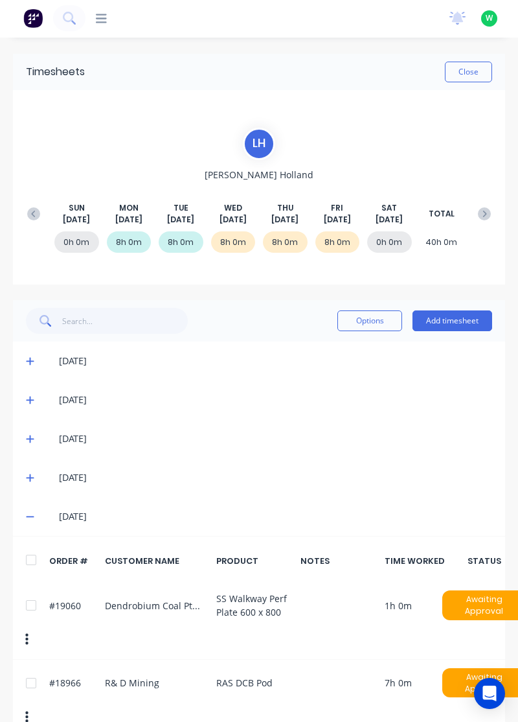
click at [470, 324] on button "Add timesheet" at bounding box center [453, 320] width 80 height 21
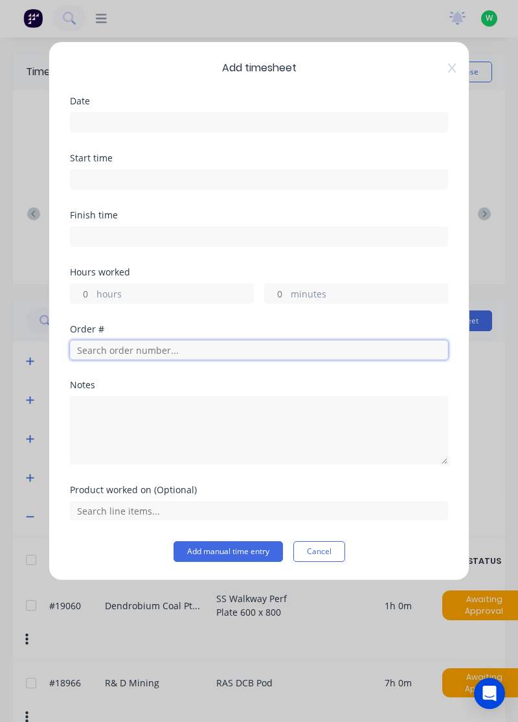
click at [96, 353] on input "text" at bounding box center [259, 349] width 378 height 19
type input "18966"
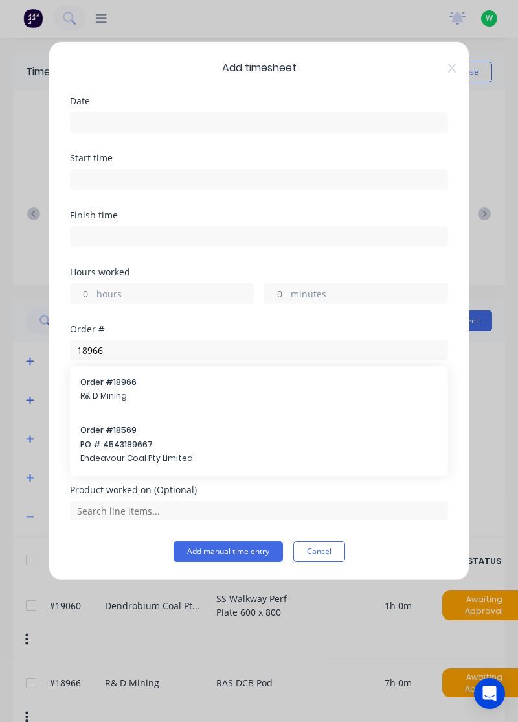
click at [89, 386] on div "Order # 18966 R& D Mining" at bounding box center [259, 389] width 358 height 27
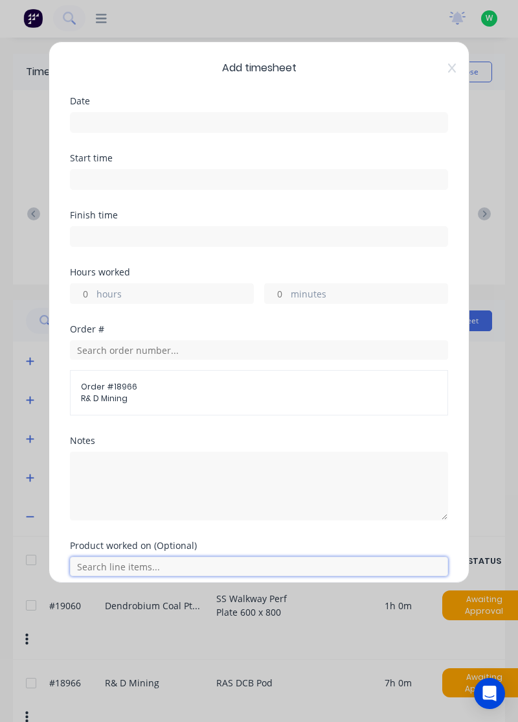
click at [95, 561] on input "text" at bounding box center [259, 566] width 378 height 19
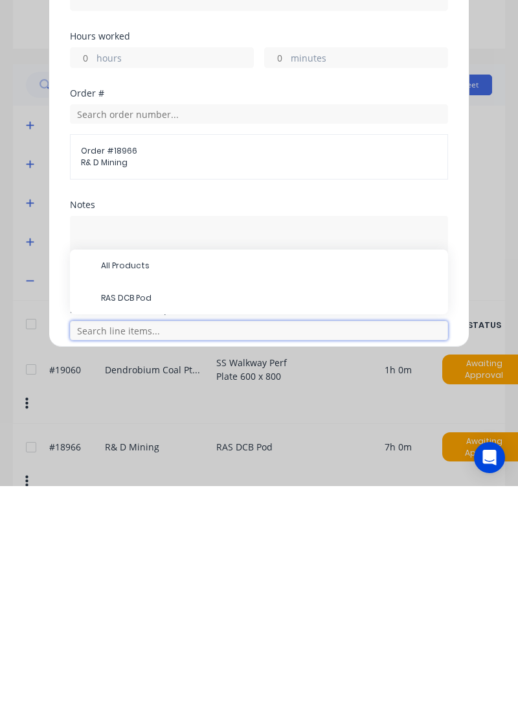
scroll to position [62, 0]
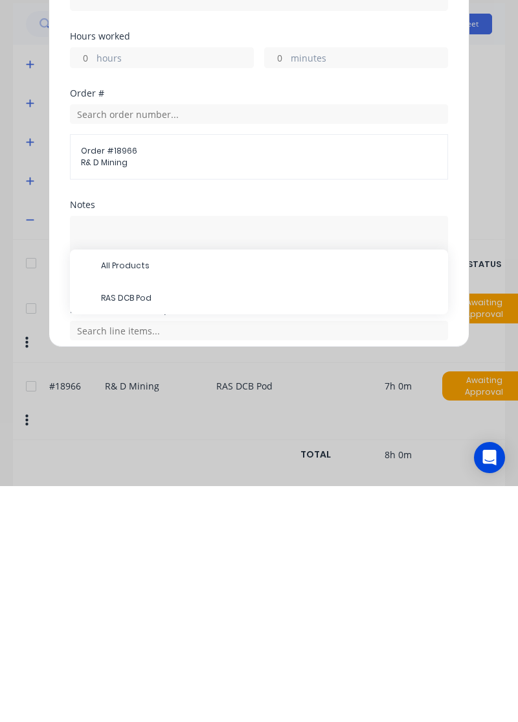
click at [106, 535] on span "RAS DCB Pod" at bounding box center [269, 534] width 337 height 12
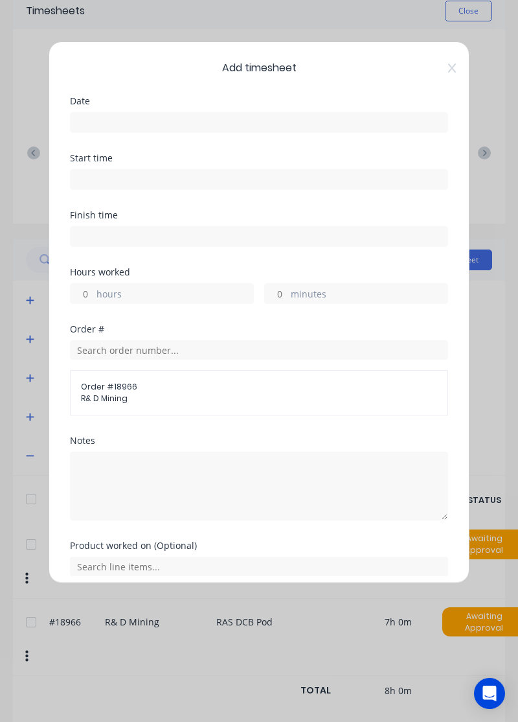
click at [98, 301] on label "hours" at bounding box center [175, 295] width 157 height 16
click at [93, 301] on input "hours" at bounding box center [82, 293] width 23 height 19
type input "8"
click at [88, 124] on input at bounding box center [259, 122] width 377 height 19
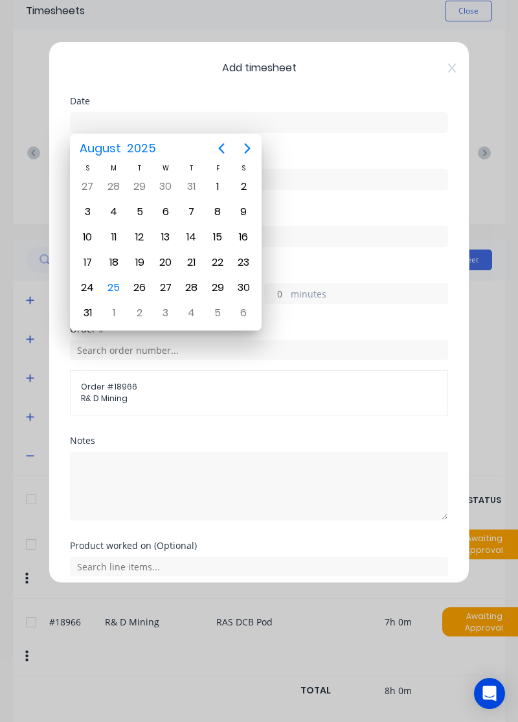
click at [108, 283] on div "25" at bounding box center [113, 287] width 19 height 19
type input "[DATE]"
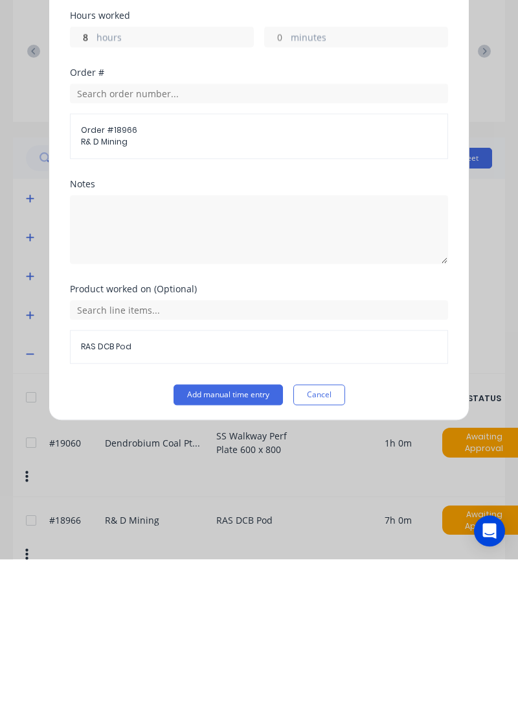
scroll to position [48, 0]
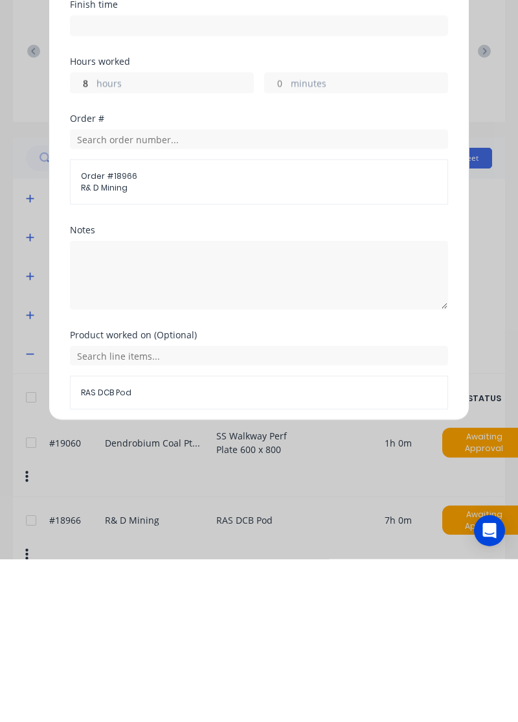
click at [200, 597] on button "Add manual time entry" at bounding box center [229, 603] width 110 height 21
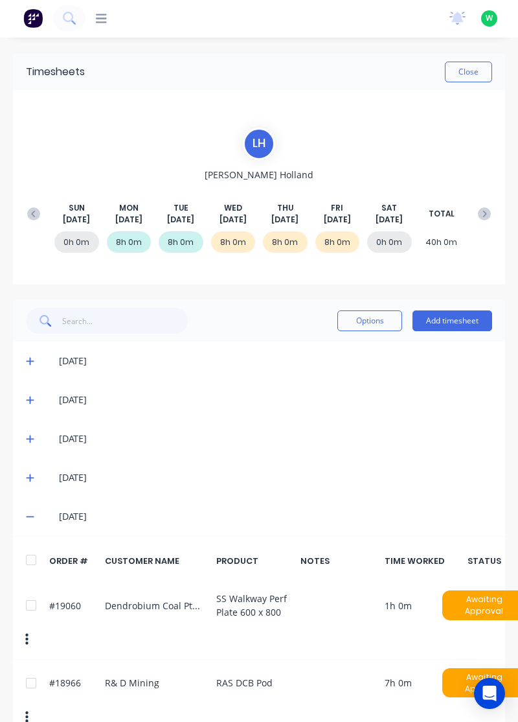
click at [484, 221] on button at bounding box center [485, 213] width 26 height 23
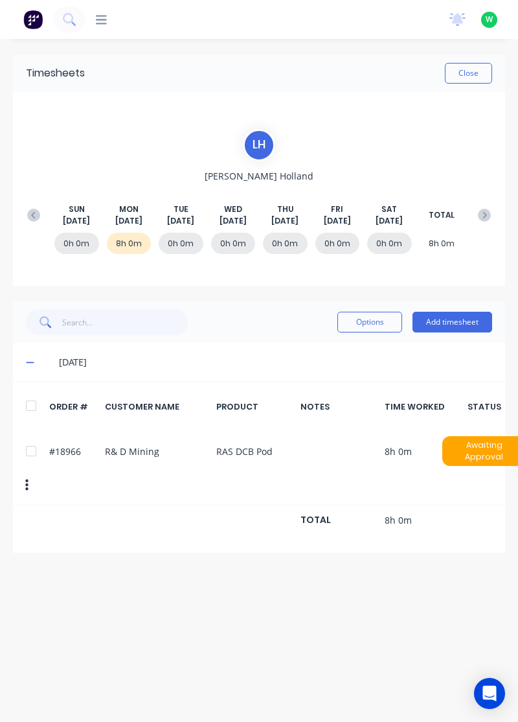
scroll to position [0, 0]
